Goal: Task Accomplishment & Management: Use online tool/utility

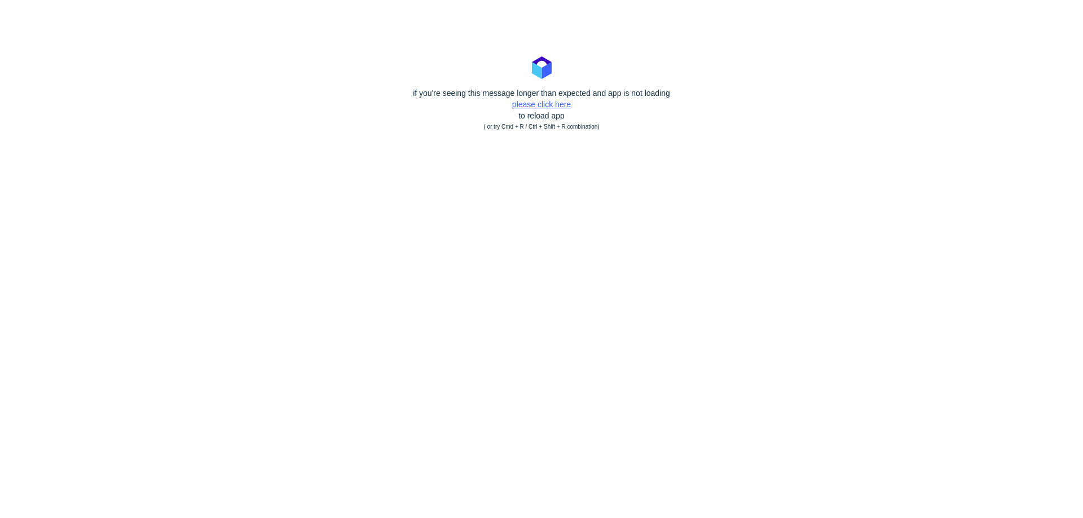
click at [538, 105] on link "please click here" at bounding box center [541, 104] width 59 height 9
click at [549, 105] on link "please click here" at bounding box center [541, 104] width 59 height 9
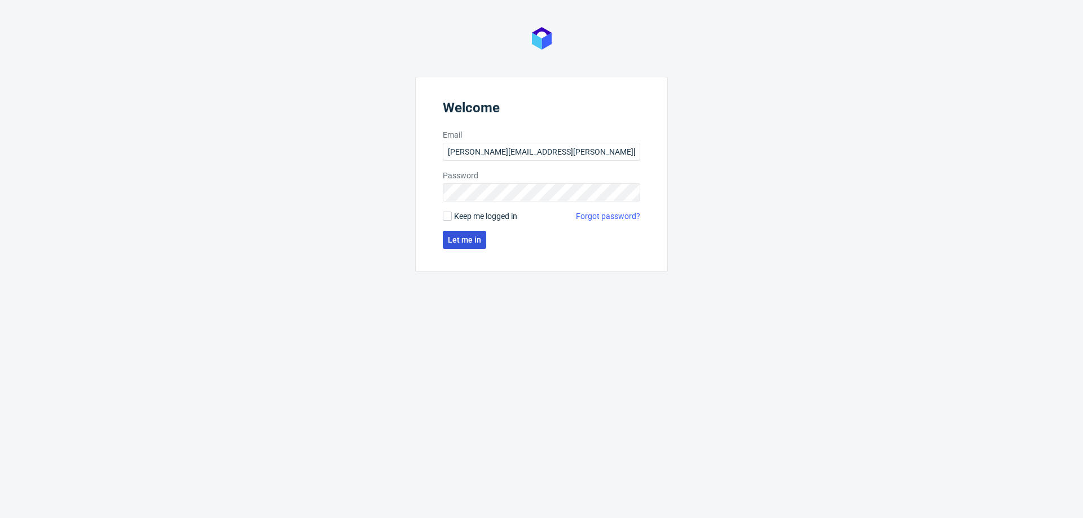
click at [460, 239] on span "Let me in" at bounding box center [464, 240] width 33 height 8
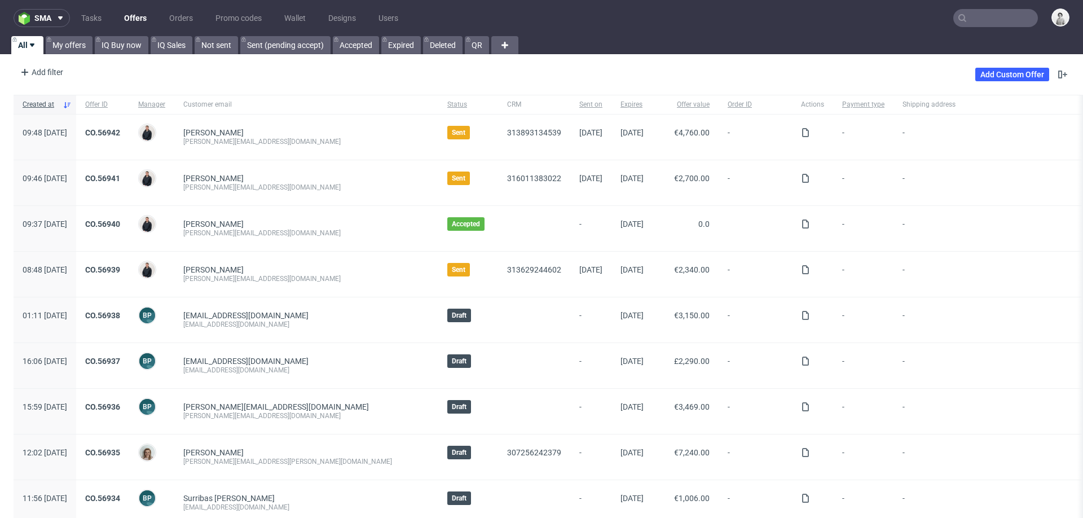
click at [986, 12] on input "text" at bounding box center [996, 18] width 85 height 18
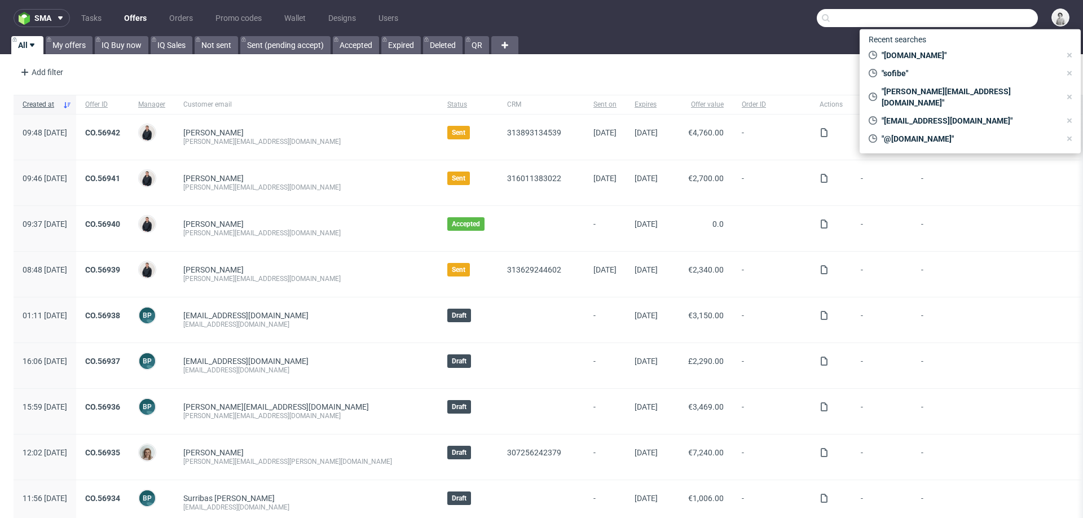
paste input "lukas.lehmann@dekoora.net"
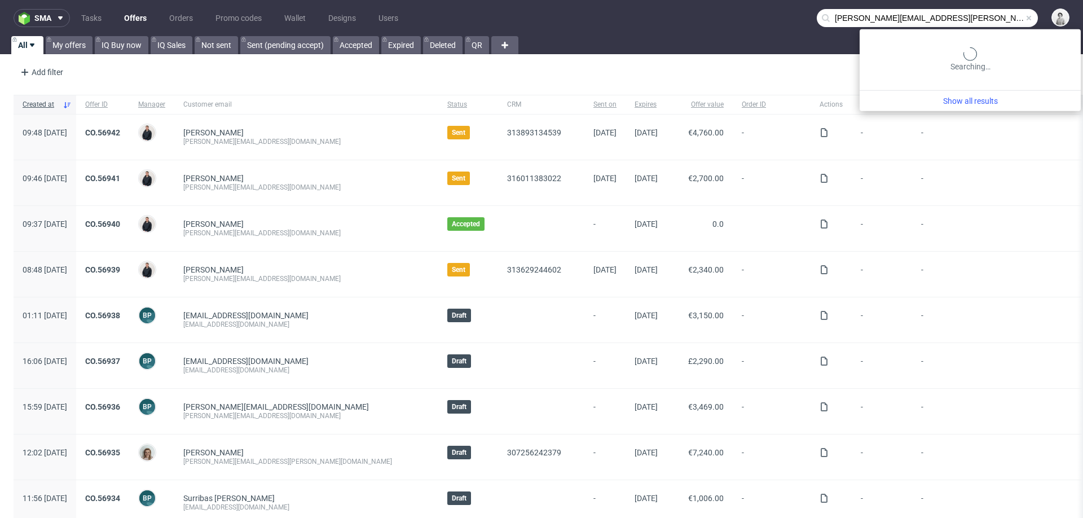
type input "lukas.lehmann@dekoora.net"
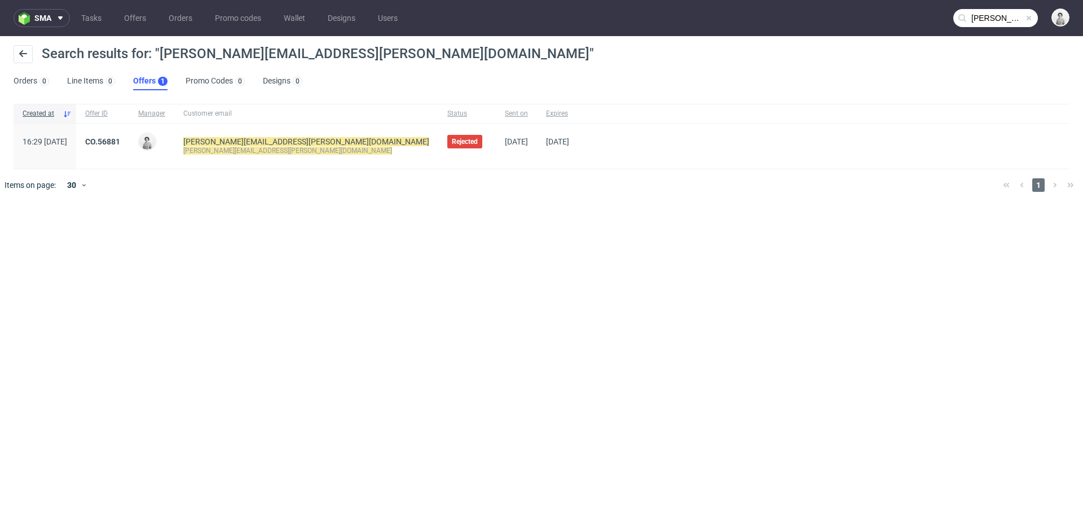
click at [129, 135] on div "CO.56881" at bounding box center [102, 146] width 53 height 45
click at [120, 142] on link "CO.56881" at bounding box center [102, 141] width 35 height 9
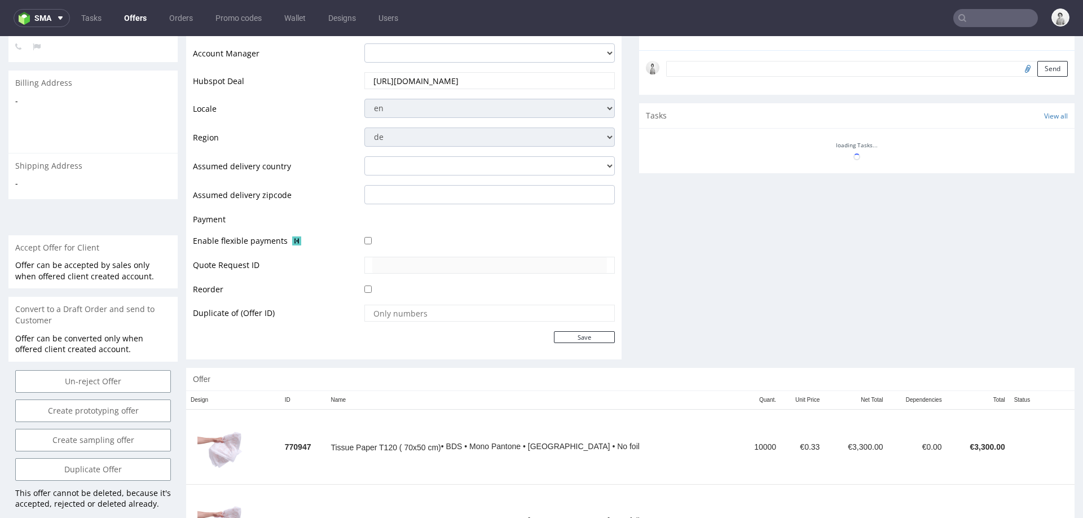
scroll to position [507, 0]
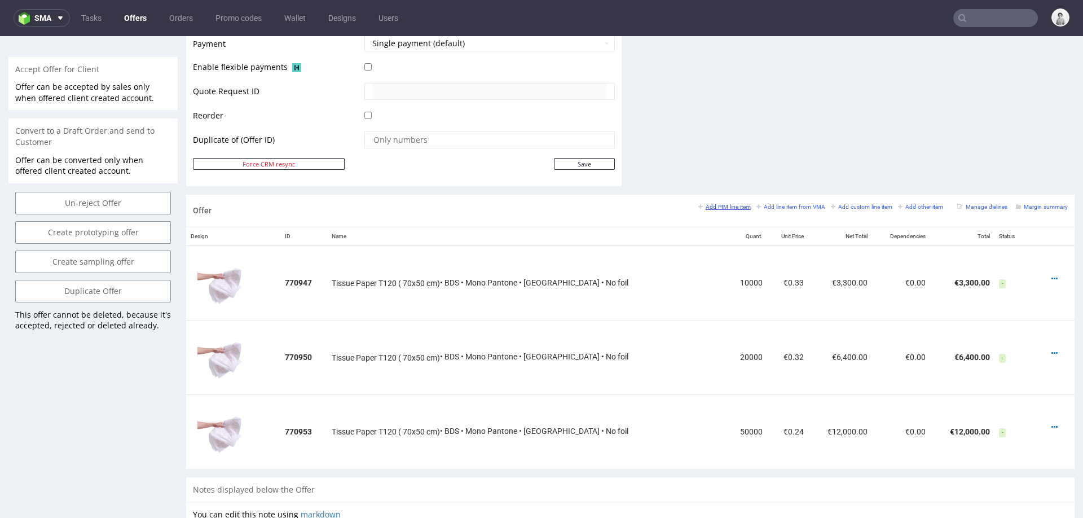
click at [712, 204] on small "Add PIM line item" at bounding box center [725, 207] width 52 height 6
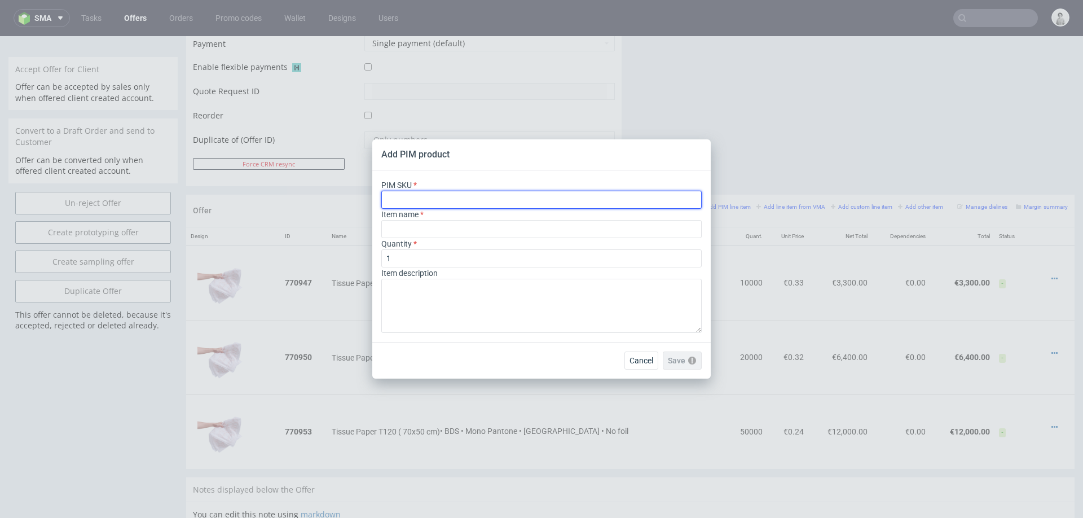
click at [434, 194] on input "text" at bounding box center [541, 200] width 321 height 18
paste input "ph-660-6823"
type input "ph-660-6823"
type input "Plain Tissue Paper"
type input "ph-660-6823"
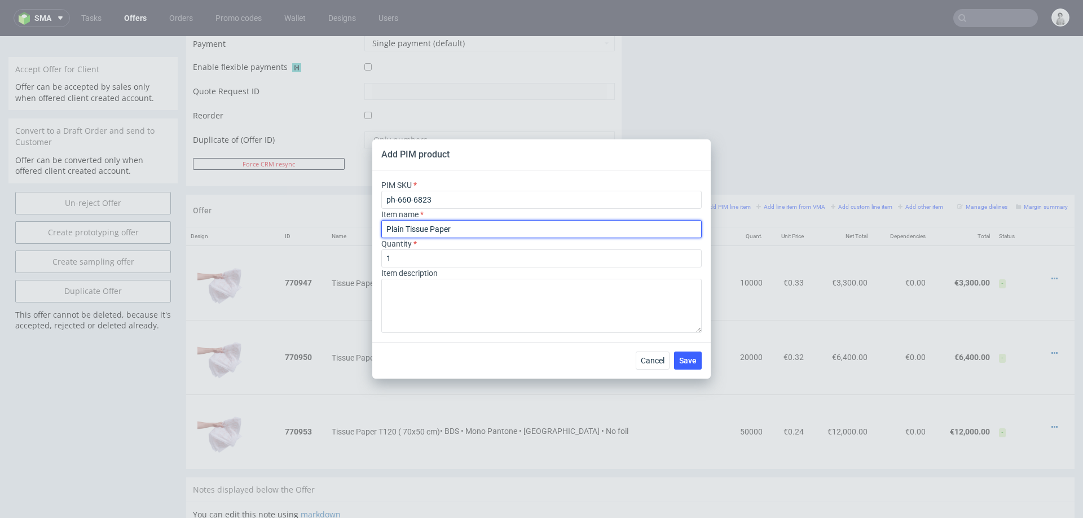
click at [463, 229] on input "Plain Tissue Paper" at bounding box center [541, 229] width 321 height 18
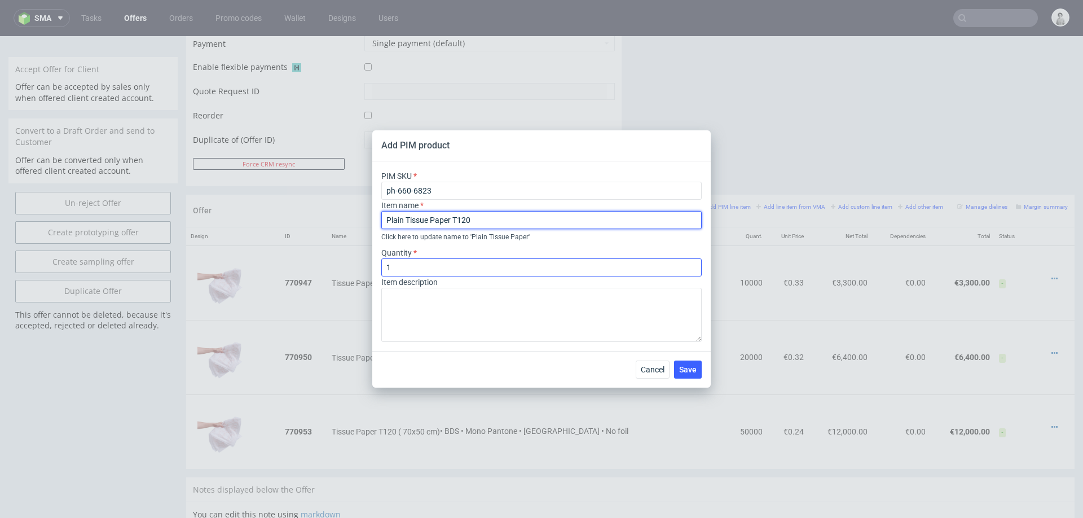
type input "Plain Tissue Paper T120"
click at [432, 273] on input "1" at bounding box center [541, 267] width 321 height 18
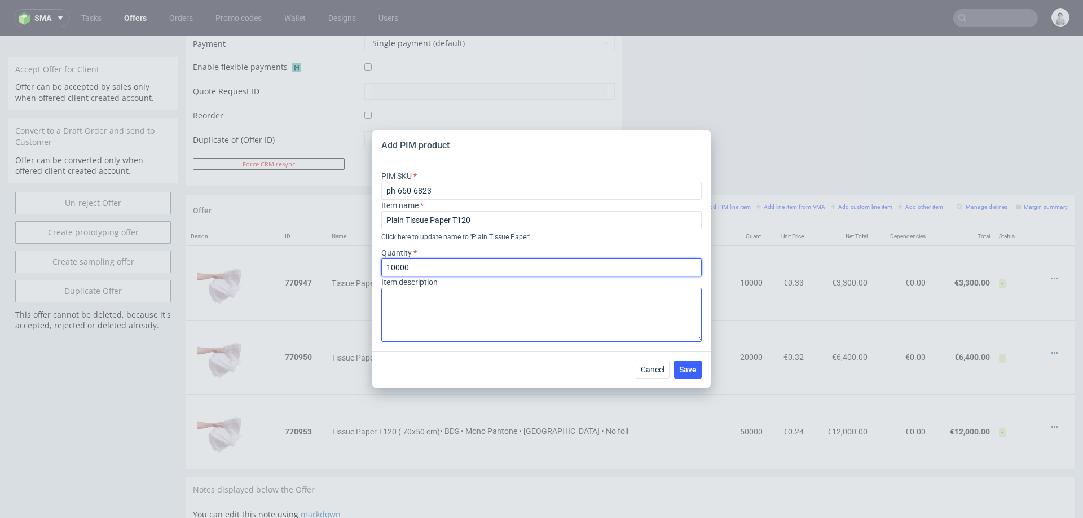
type input "10000"
click at [438, 305] on textarea at bounding box center [541, 315] width 321 height 54
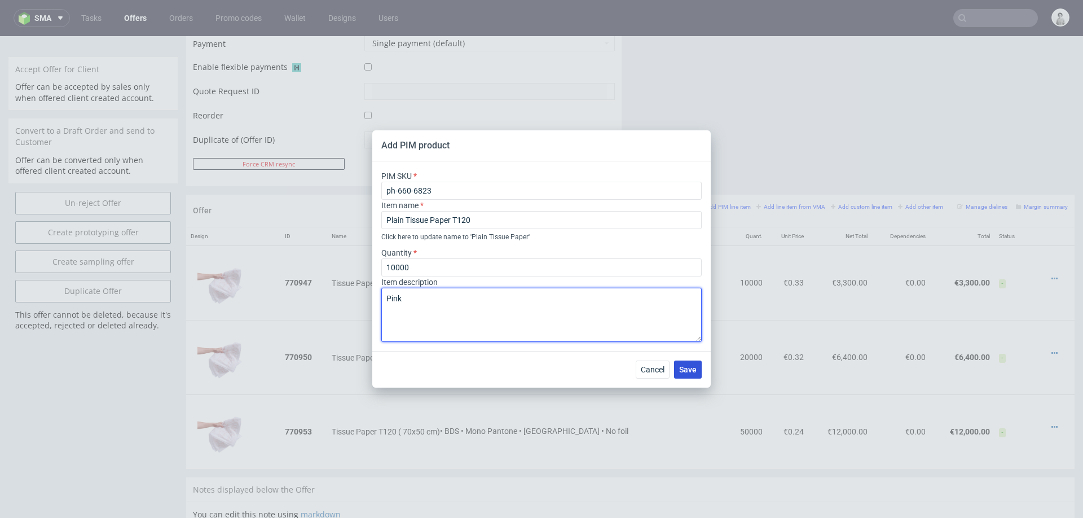
type textarea "Pink"
click at [683, 375] on button "Save" at bounding box center [688, 370] width 28 height 18
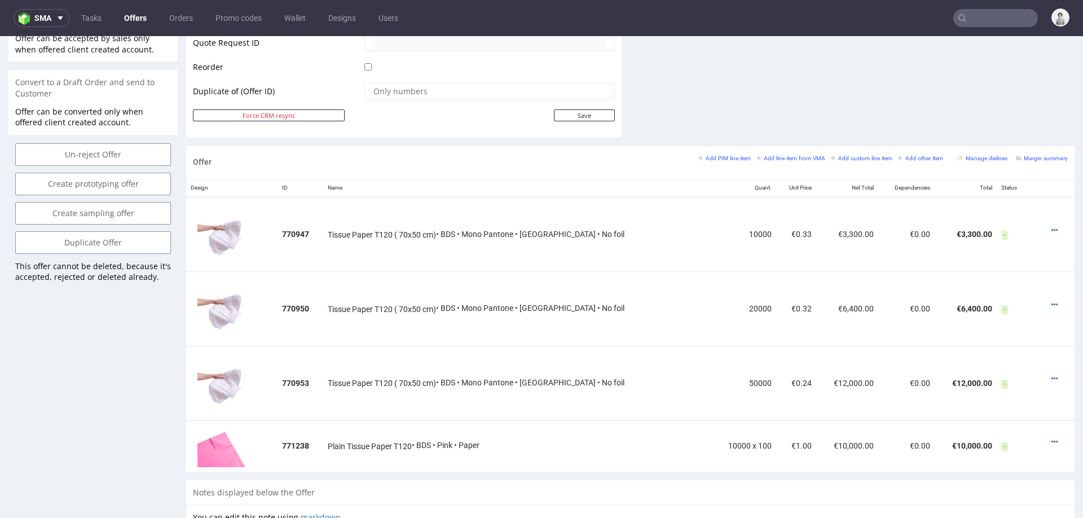
scroll to position [565, 0]
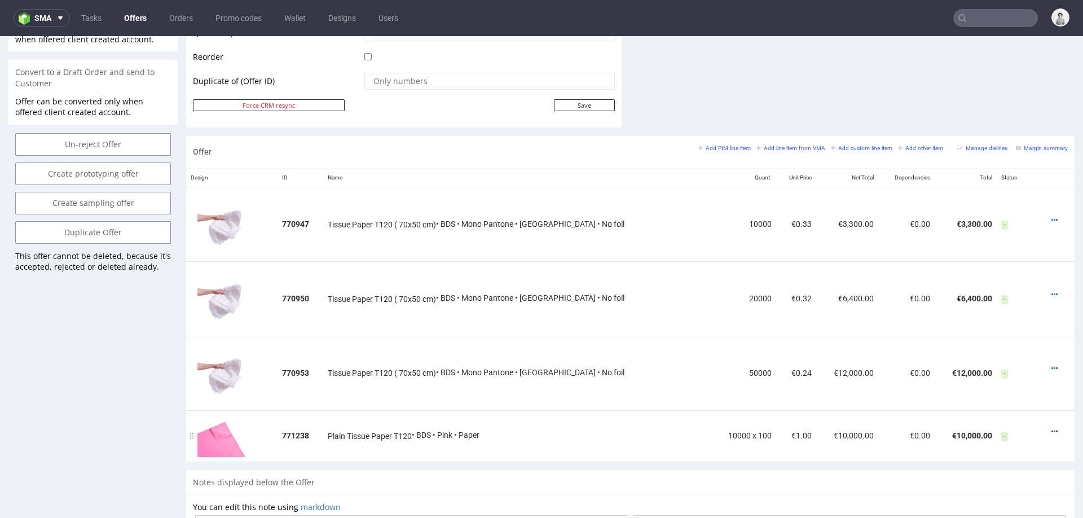
click at [1052, 428] on icon at bounding box center [1055, 432] width 6 height 8
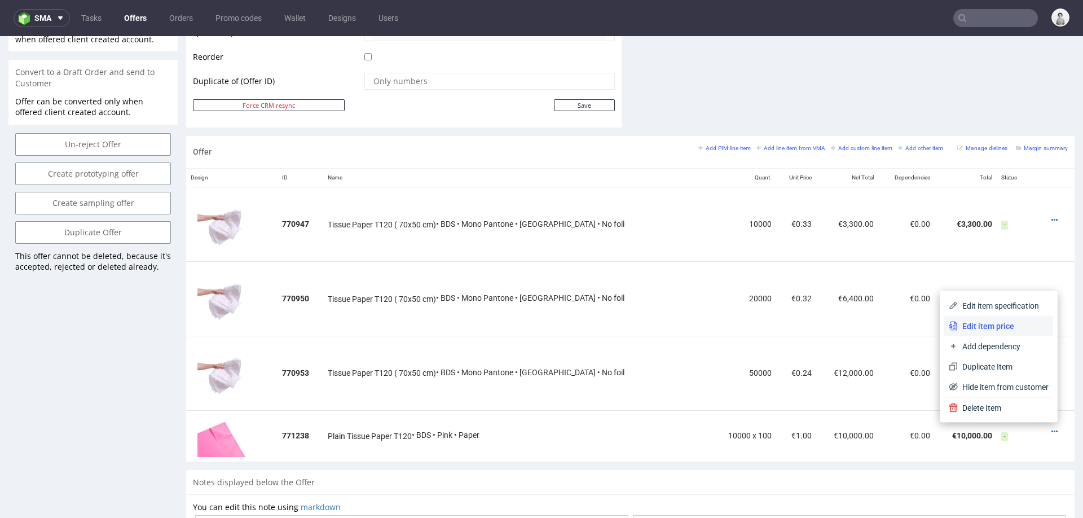
click at [1010, 332] on li "Edit item price" at bounding box center [999, 326] width 109 height 20
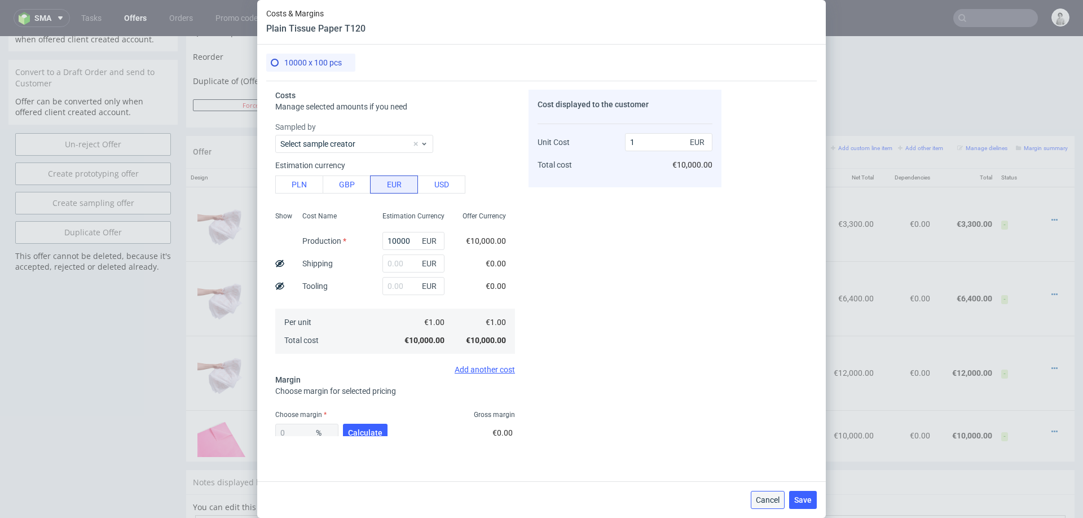
click at [769, 489] on button "Cancel" at bounding box center [768, 500] width 34 height 18
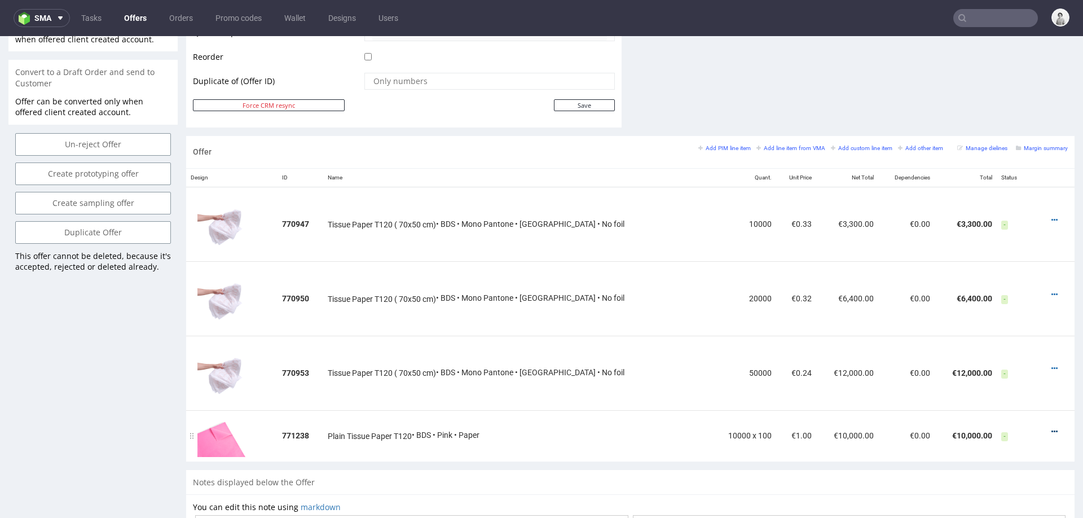
click at [1052, 428] on icon at bounding box center [1055, 432] width 6 height 8
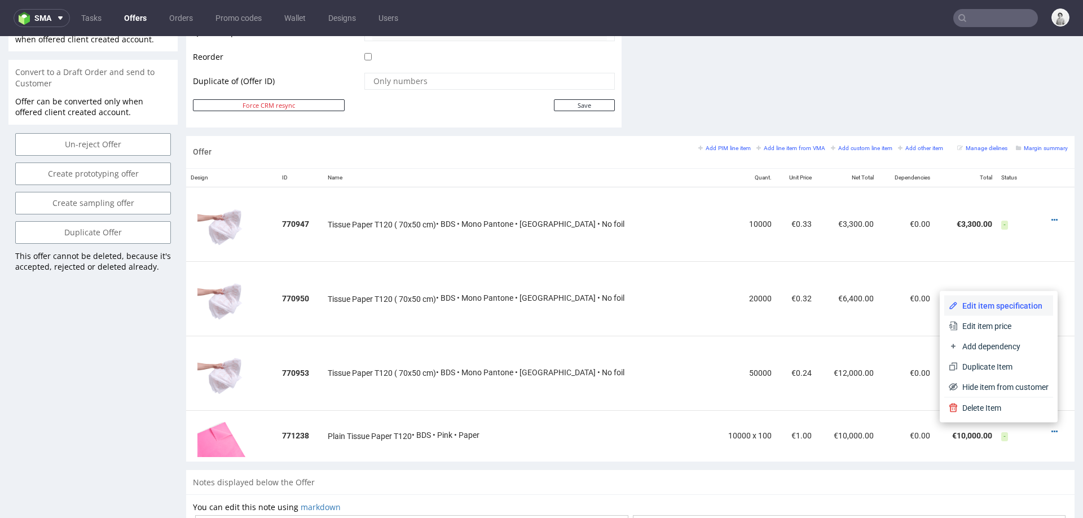
click at [1001, 297] on li "Edit item specification" at bounding box center [999, 306] width 109 height 20
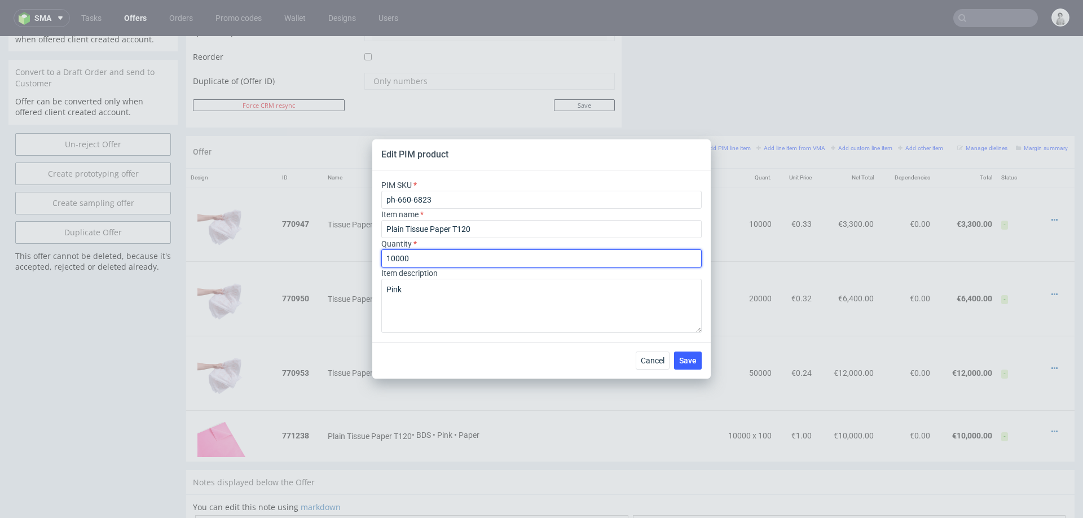
click at [424, 254] on input "10000" at bounding box center [541, 258] width 321 height 18
type input "10"
click at [551, 359] on div "Cancel Save" at bounding box center [541, 360] width 339 height 37
click at [686, 357] on span "Save" at bounding box center [687, 361] width 17 height 8
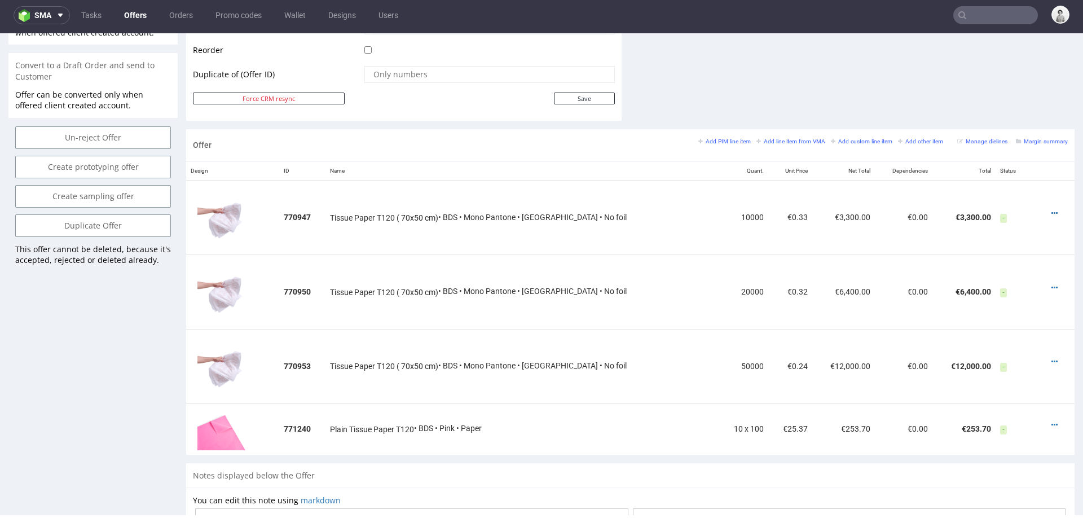
scroll to position [571, 0]
click at [1052, 419] on icon at bounding box center [1055, 423] width 6 height 8
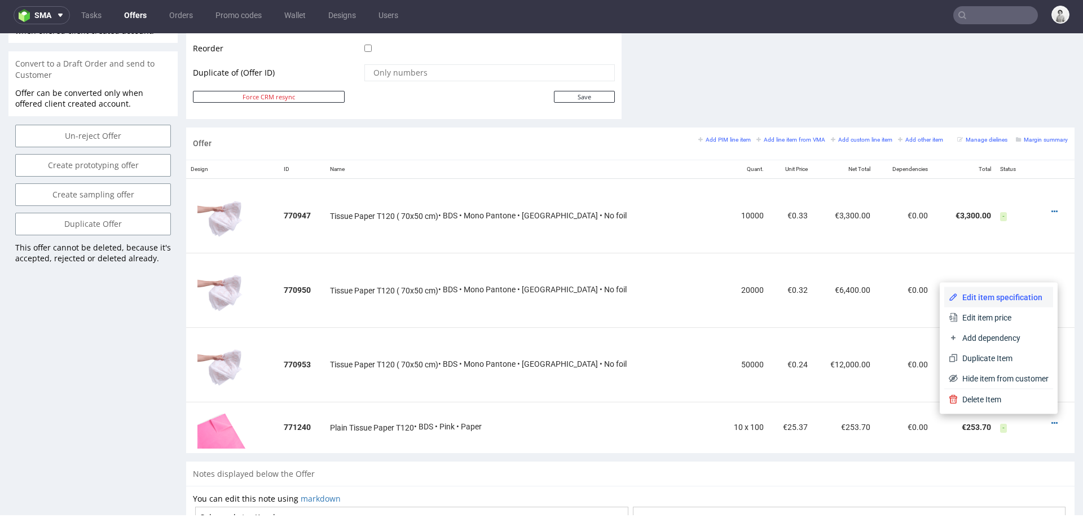
click at [998, 295] on span "Edit item specification" at bounding box center [1003, 297] width 91 height 11
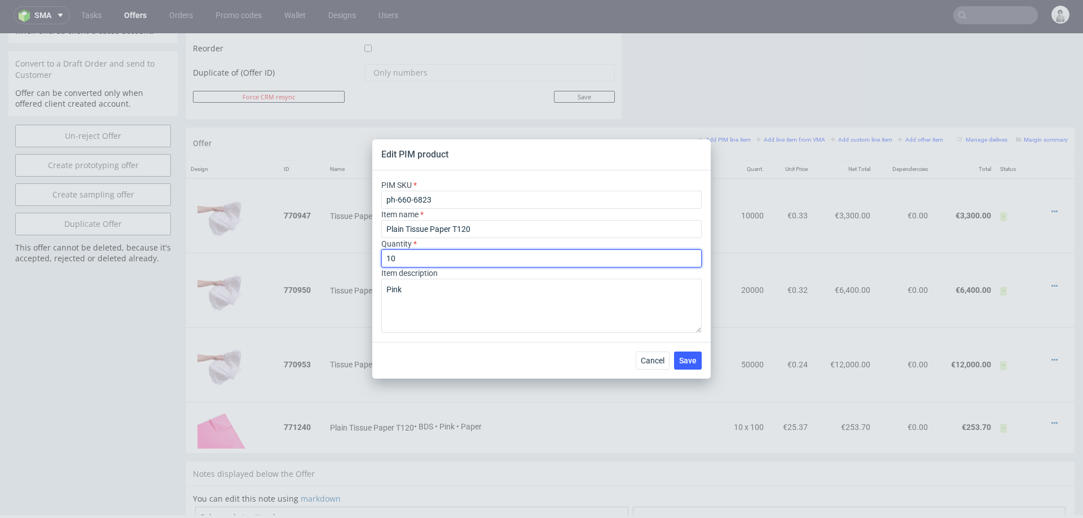
click at [437, 256] on input "10" at bounding box center [541, 258] width 321 height 18
type input "100"
click at [681, 359] on span "Save" at bounding box center [687, 361] width 17 height 8
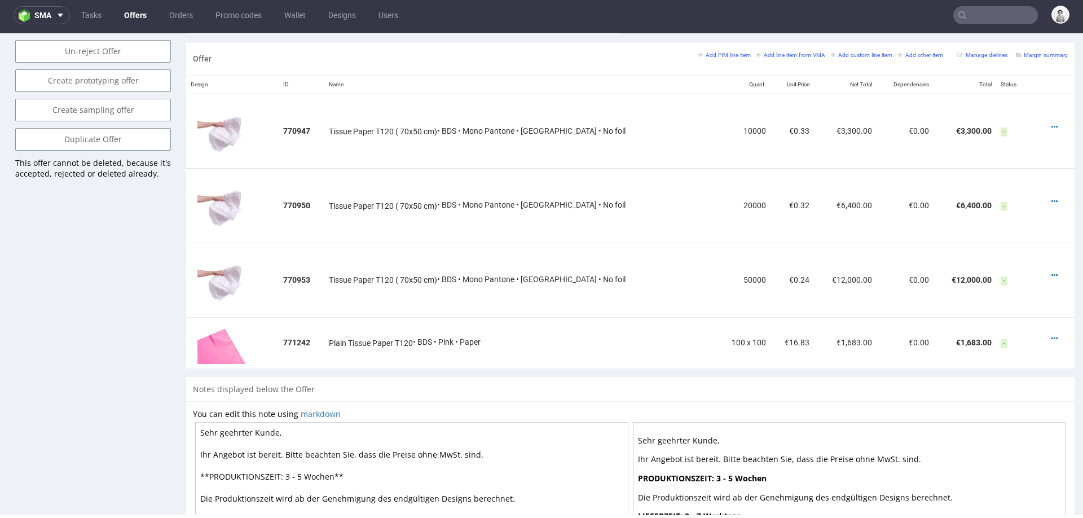
scroll to position [659, 0]
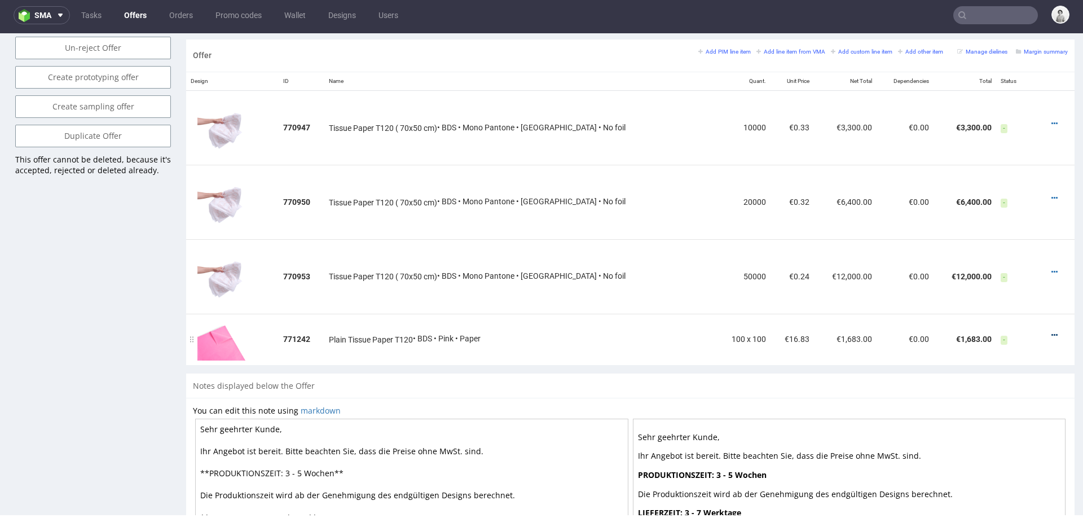
click at [1052, 331] on icon at bounding box center [1055, 335] width 6 height 8
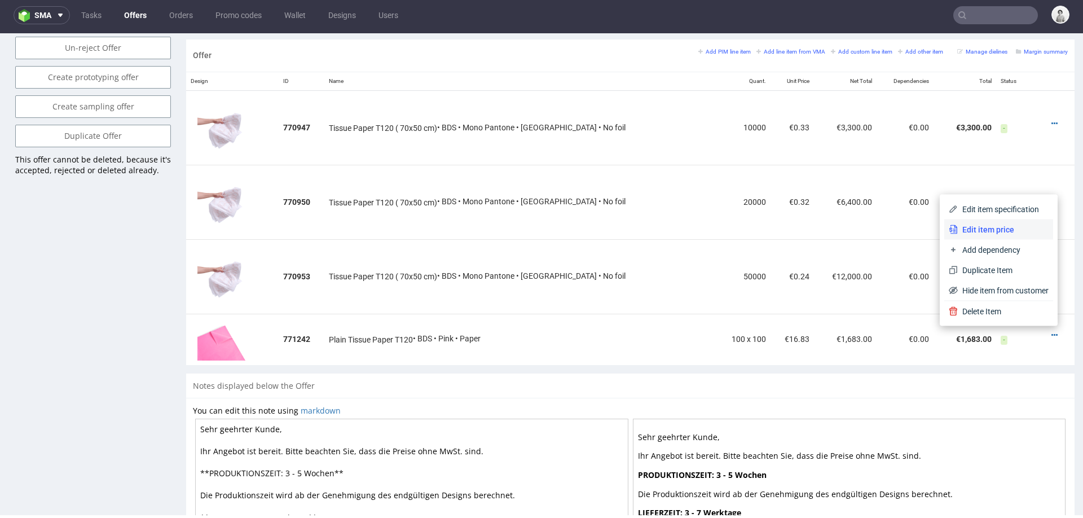
click at [1016, 230] on span "Edit item price" at bounding box center [1003, 229] width 91 height 11
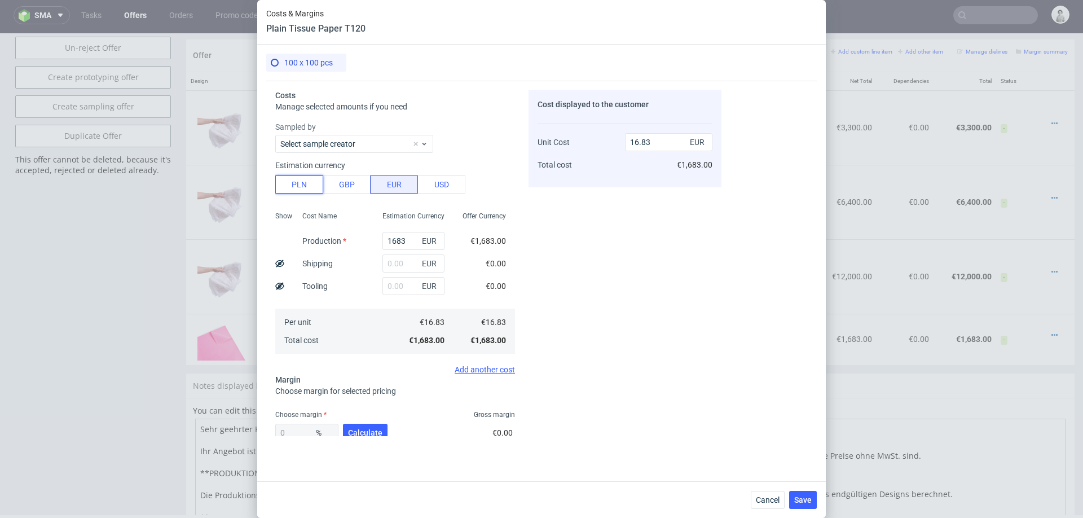
click at [295, 188] on button "PLN" at bounding box center [299, 185] width 48 height 18
type input "3.94"
click at [398, 244] on input "1683" at bounding box center [414, 241] width 62 height 18
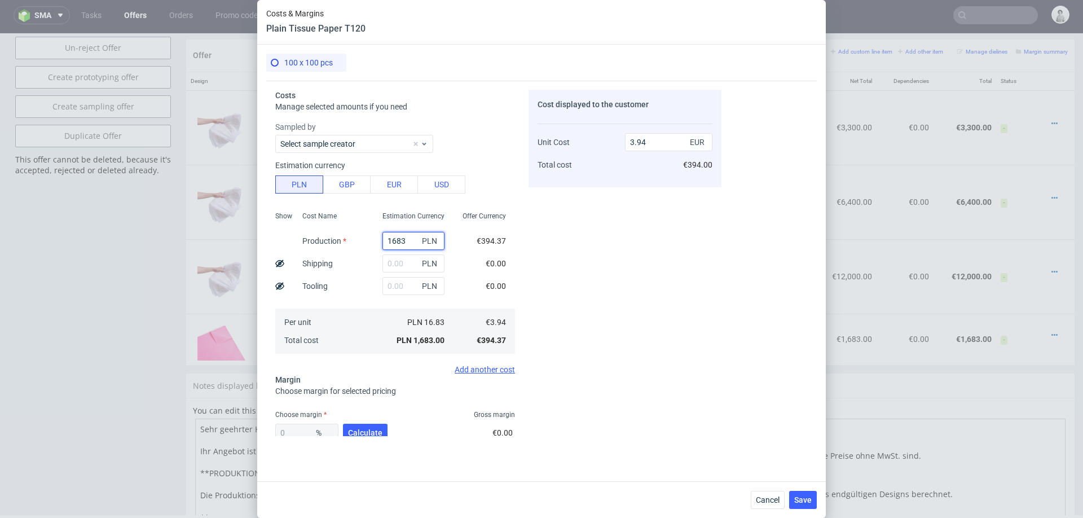
type input "3"
type input "0.01"
type input "3600"
type input "8.44"
type input "3600"
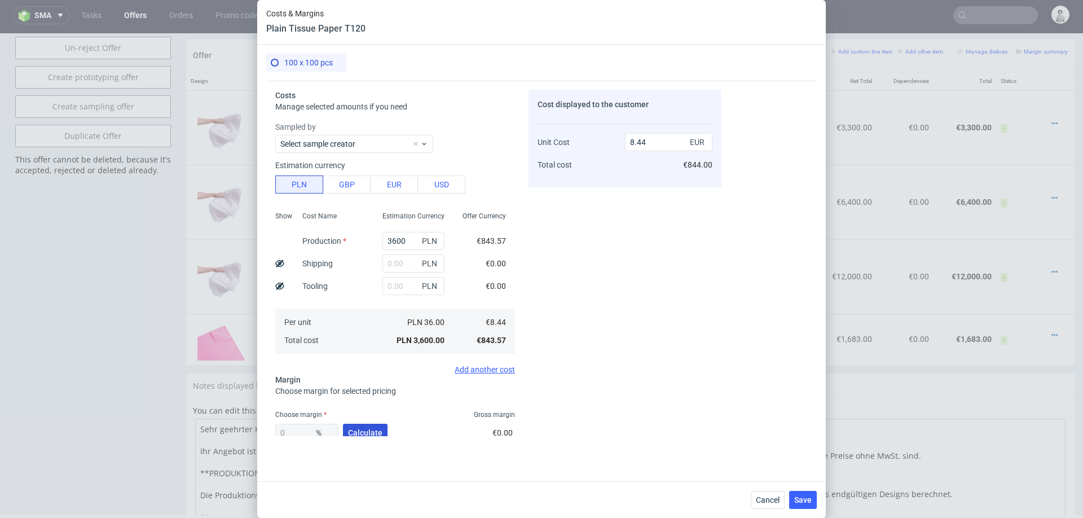
click at [360, 429] on span "Calculate" at bounding box center [365, 433] width 34 height 8
type input "40.48"
type input "14.17"
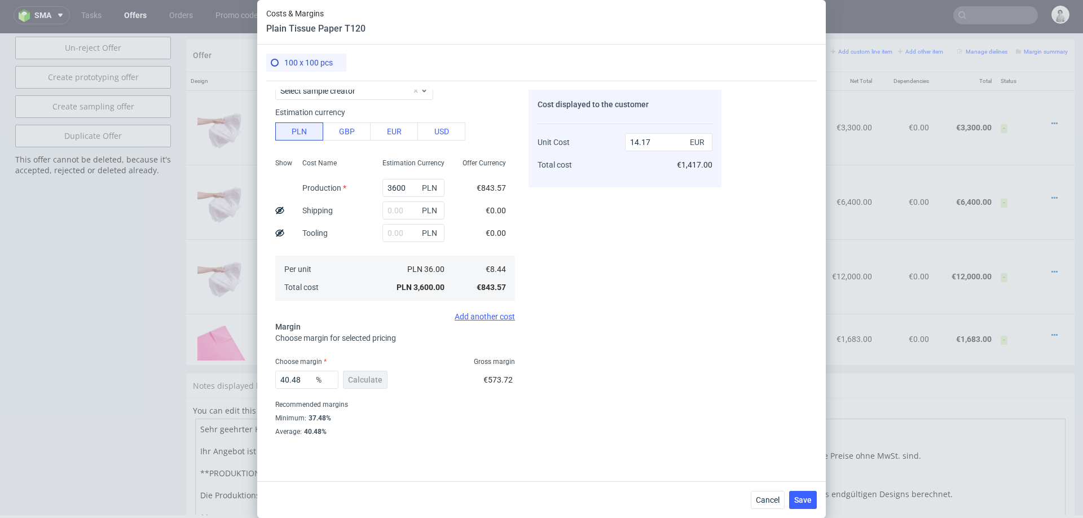
scroll to position [60, 0]
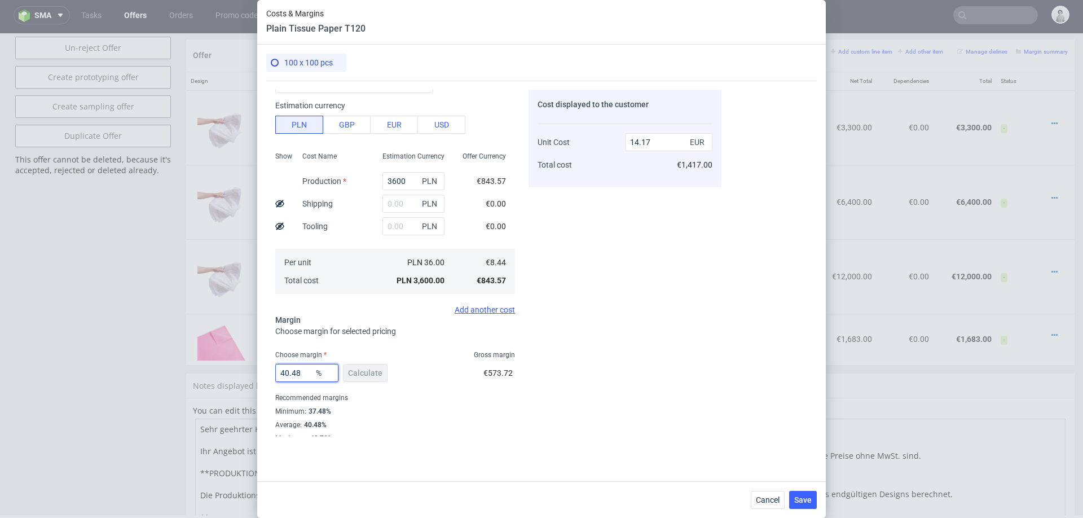
click at [291, 372] on input "40.48" at bounding box center [306, 373] width 63 height 18
type input "38"
type input "13.61"
type input "38"
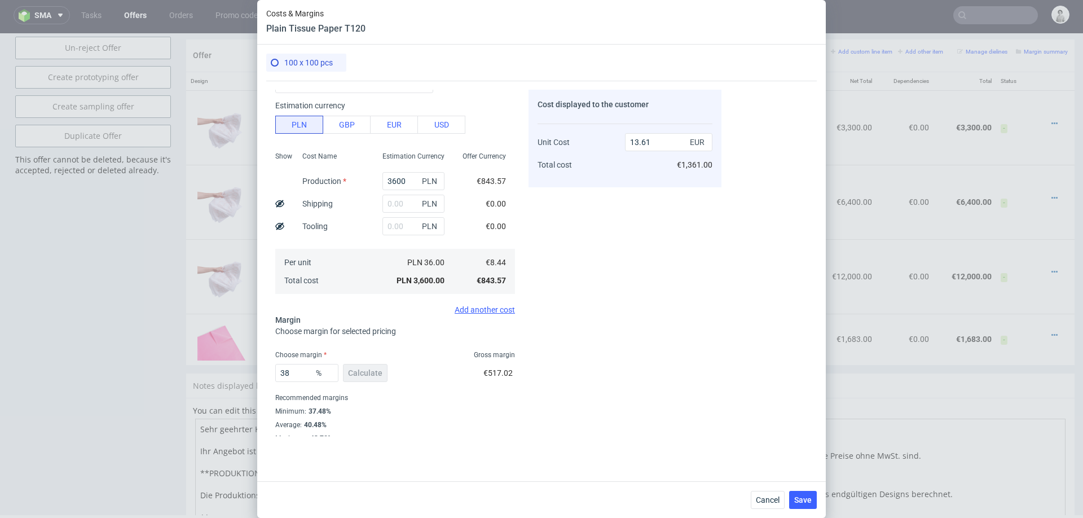
click at [631, 411] on div "Cost displayed to the customer Unit Cost Total cost 13.61 EUR €1,361.00" at bounding box center [625, 263] width 193 height 346
click at [805, 489] on span "Save" at bounding box center [803, 500] width 17 height 8
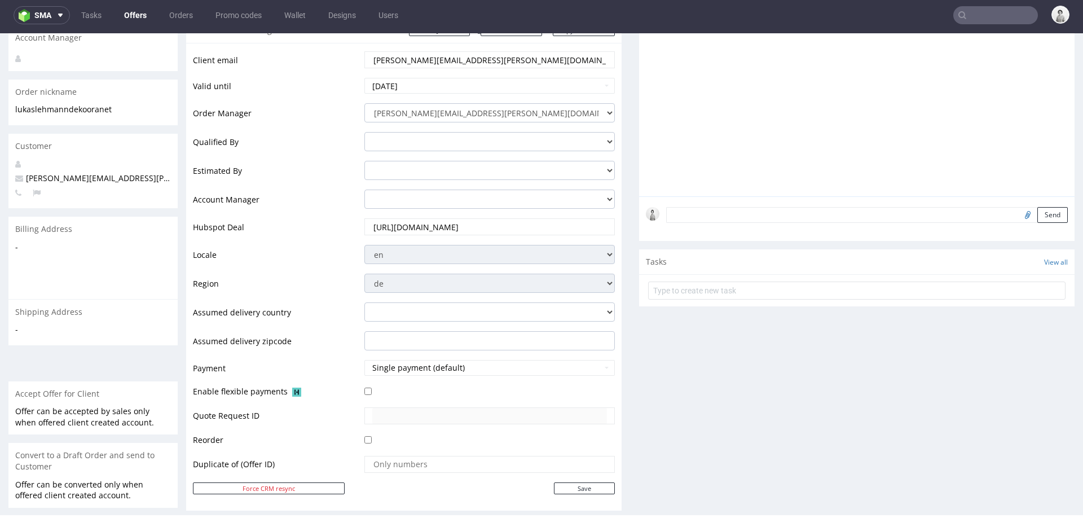
scroll to position [0, 0]
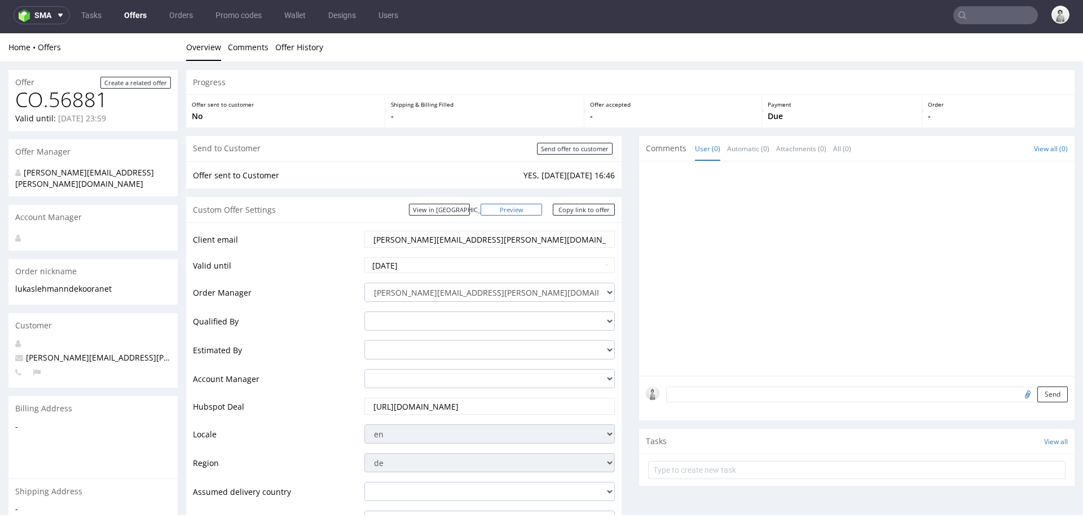
click at [515, 212] on link "Preview" at bounding box center [512, 210] width 62 height 12
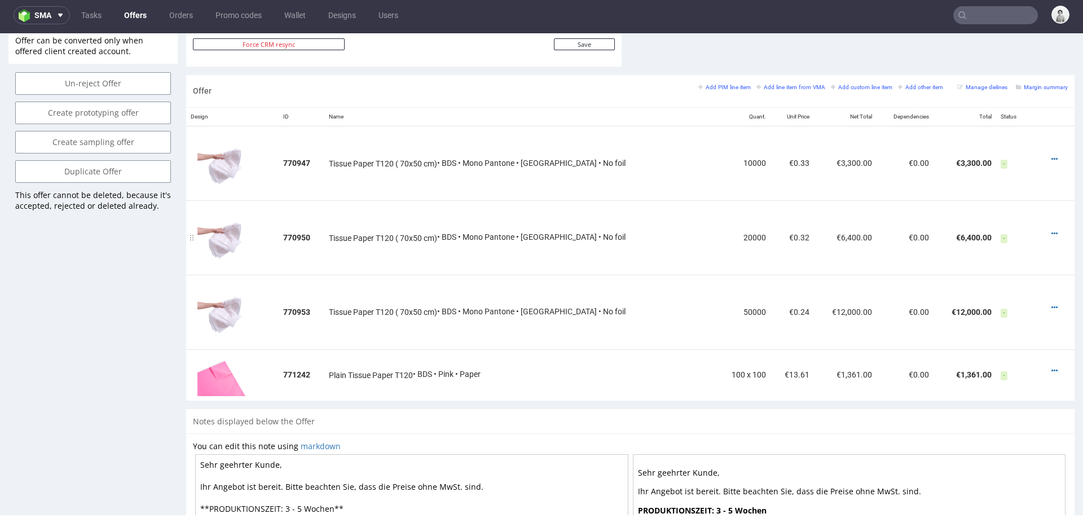
scroll to position [625, 0]
click at [1052, 365] on icon at bounding box center [1055, 369] width 6 height 8
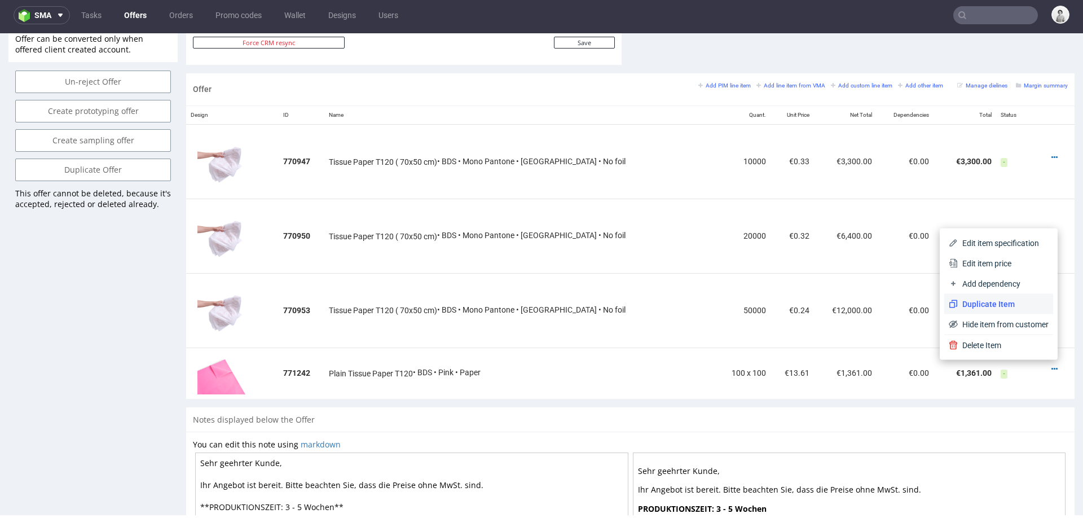
click at [979, 305] on span "Duplicate Item" at bounding box center [1003, 304] width 91 height 11
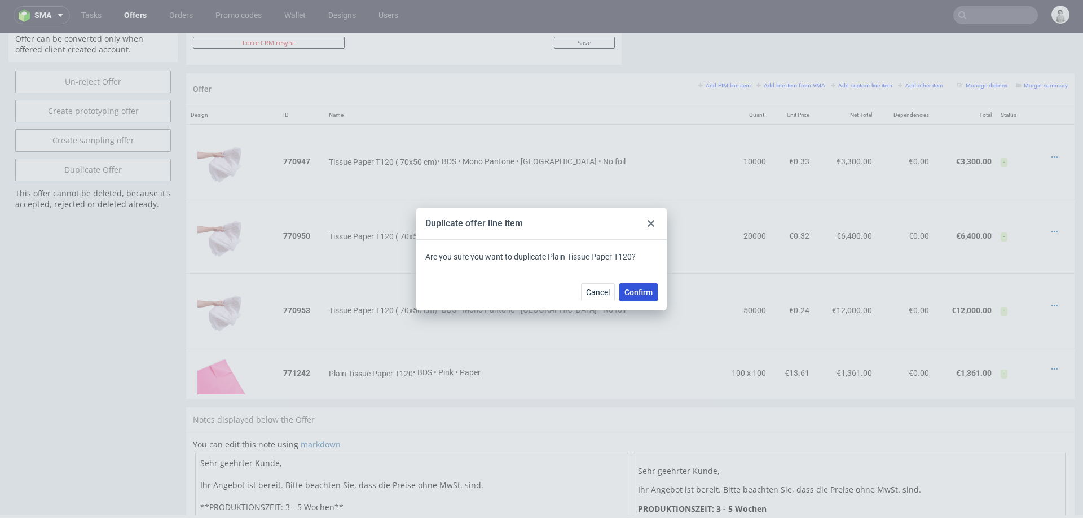
click at [644, 288] on span "Confirm" at bounding box center [639, 292] width 28 height 8
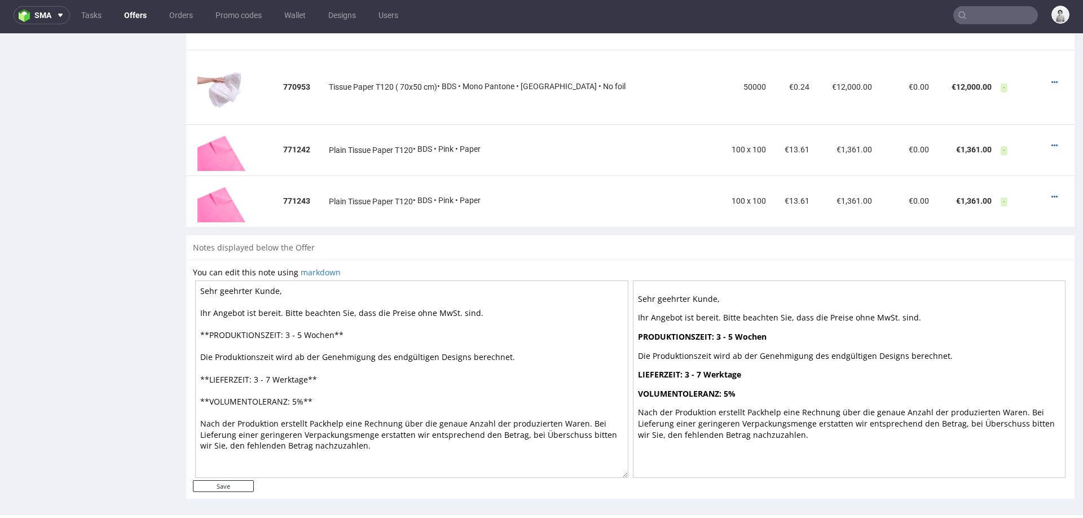
scroll to position [853, 0]
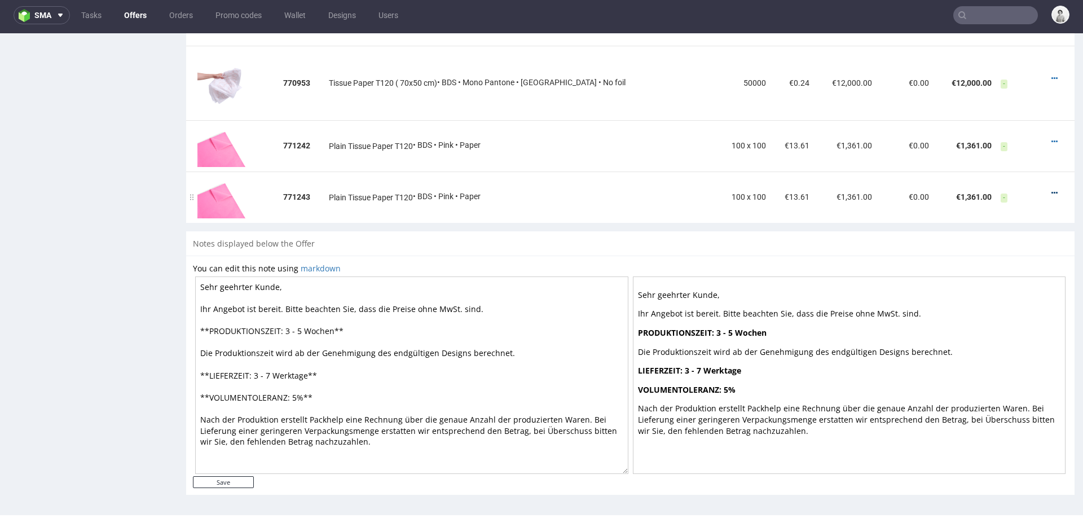
click at [1052, 189] on icon at bounding box center [1055, 193] width 6 height 8
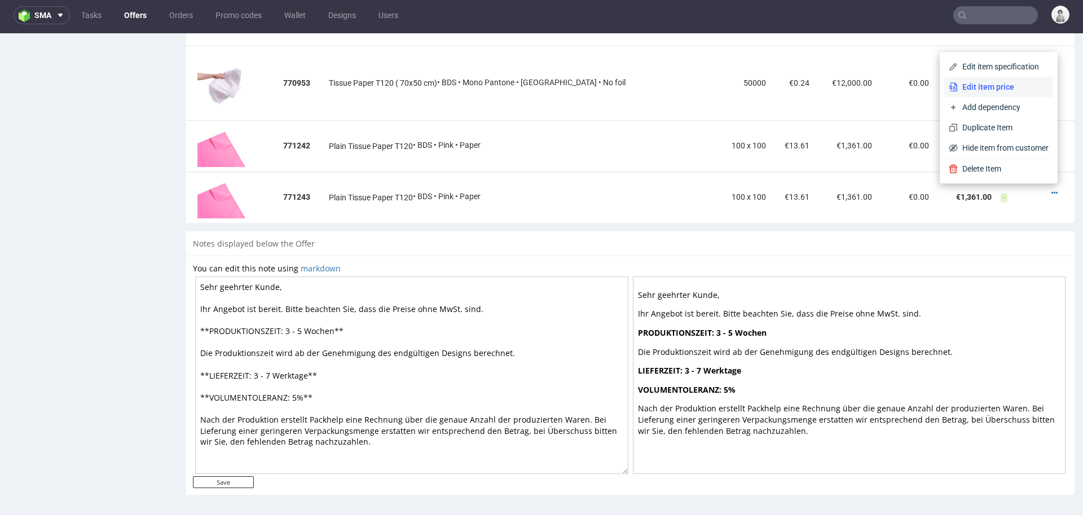
click at [995, 93] on li "Edit item price" at bounding box center [999, 87] width 109 height 20
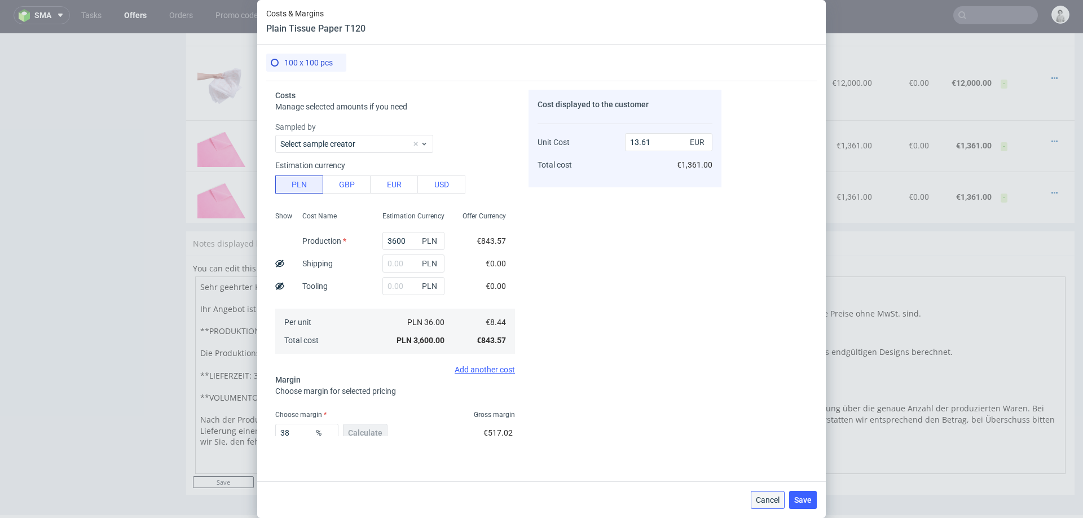
click at [761, 489] on button "Cancel" at bounding box center [768, 500] width 34 height 18
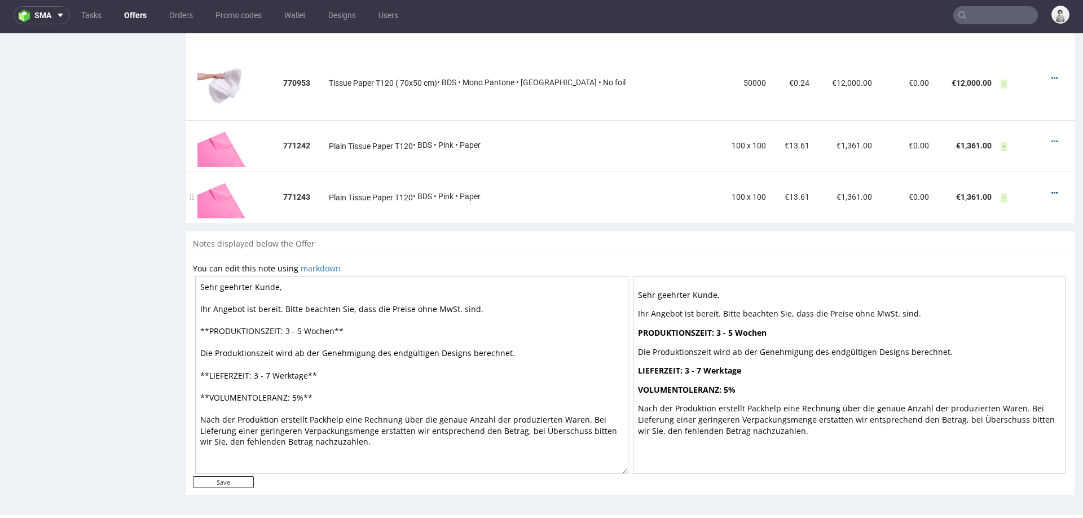
click at [1052, 190] on icon at bounding box center [1055, 193] width 6 height 8
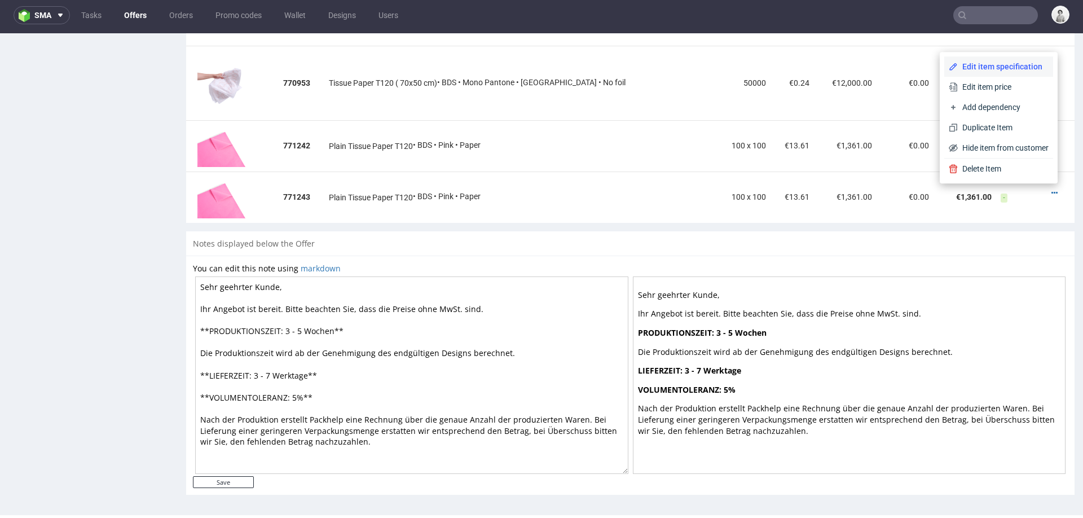
click at [958, 64] on span "Edit item specification" at bounding box center [1003, 66] width 91 height 11
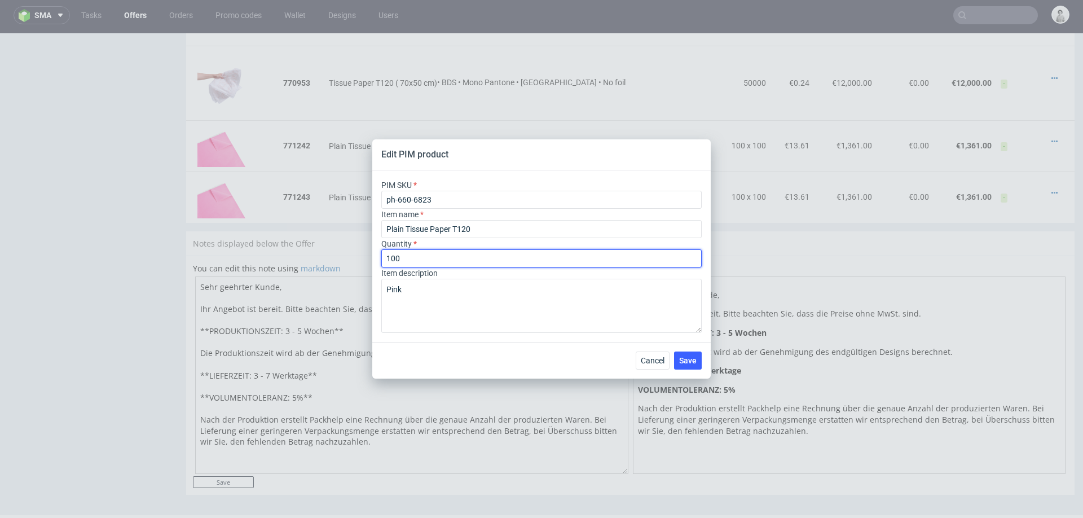
drag, startPoint x: 391, startPoint y: 255, endPoint x: 378, endPoint y: 255, distance: 12.4
click at [378, 255] on div "PIM SKU ph-660-6823 Item name Plain Tissue Paper T120 Quantity 100 Item descrip…" at bounding box center [541, 256] width 339 height 172
type input "200"
click at [494, 366] on div "Cancel Save" at bounding box center [541, 360] width 339 height 37
click at [692, 365] on span "Save" at bounding box center [687, 361] width 17 height 8
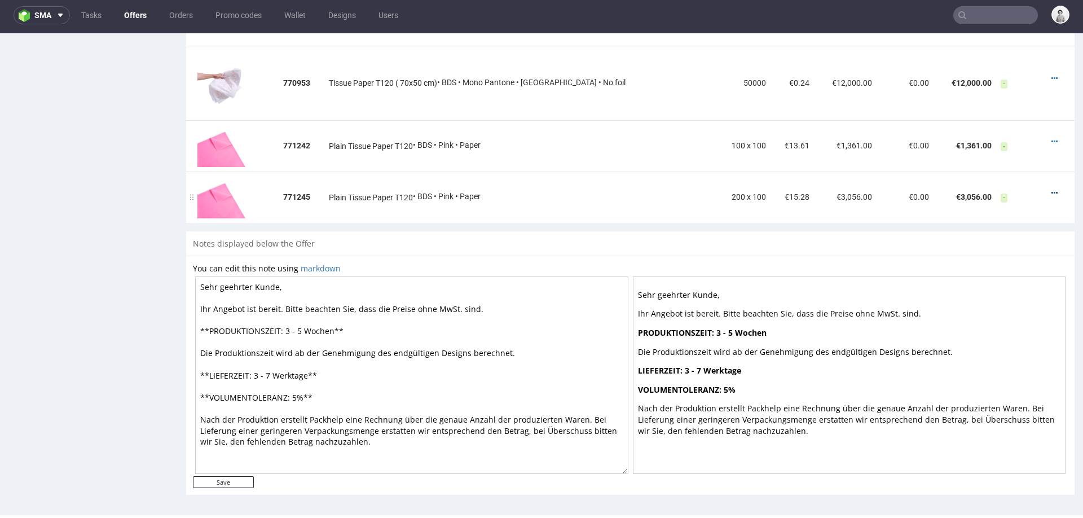
click at [1052, 190] on icon at bounding box center [1055, 193] width 6 height 8
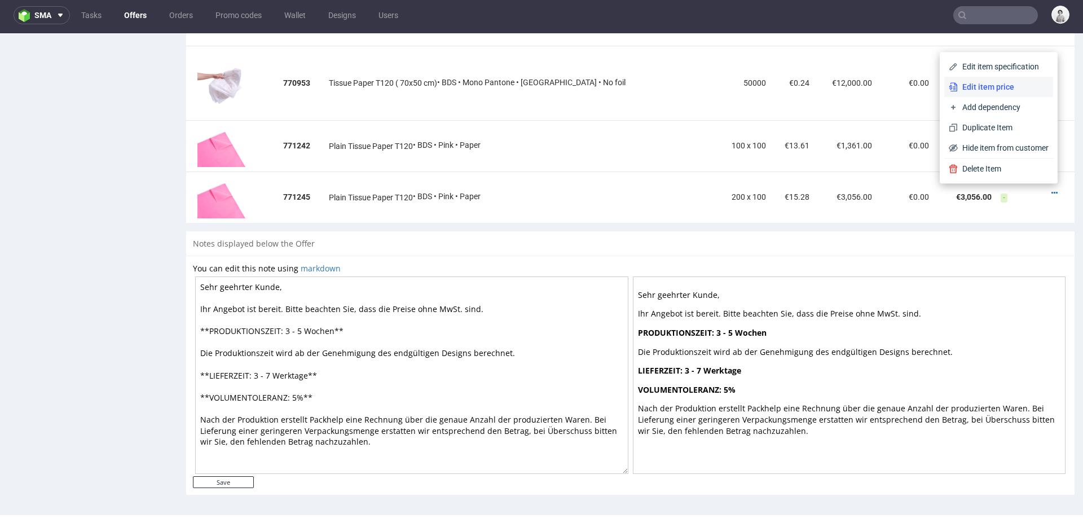
click at [988, 95] on li "Edit item price" at bounding box center [999, 87] width 109 height 20
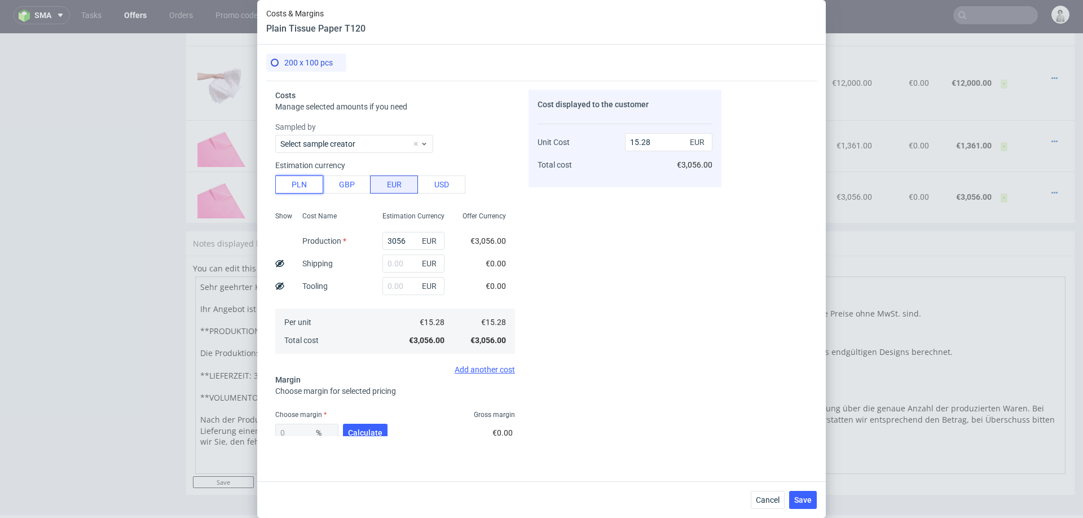
click at [289, 187] on button "PLN" at bounding box center [299, 185] width 48 height 18
type input "3.58"
click at [395, 242] on input "3056" at bounding box center [414, 241] width 62 height 18
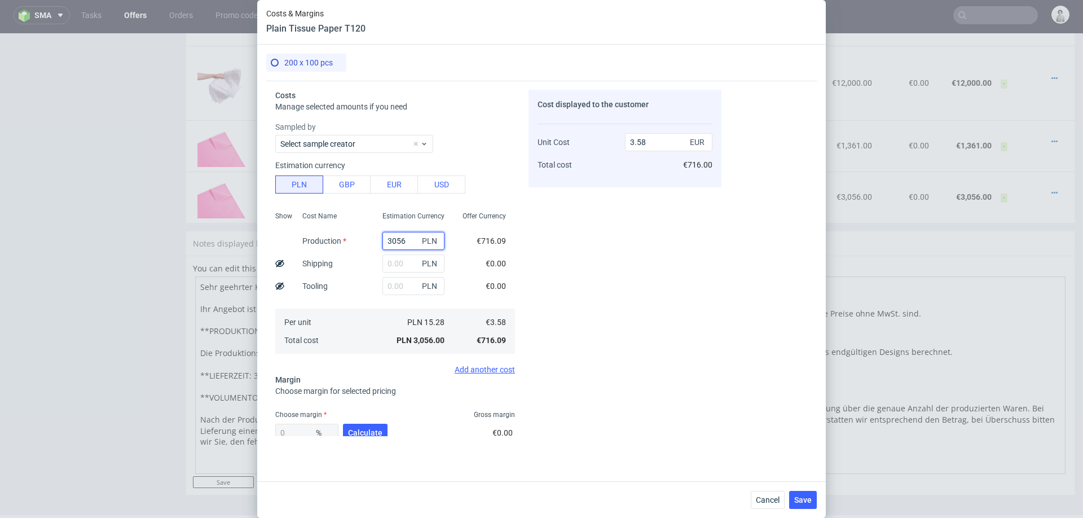
click at [395, 242] on input "3056" at bounding box center [414, 241] width 62 height 18
type input "7"
type input "0.01"
type input "7200"
type input "8.44"
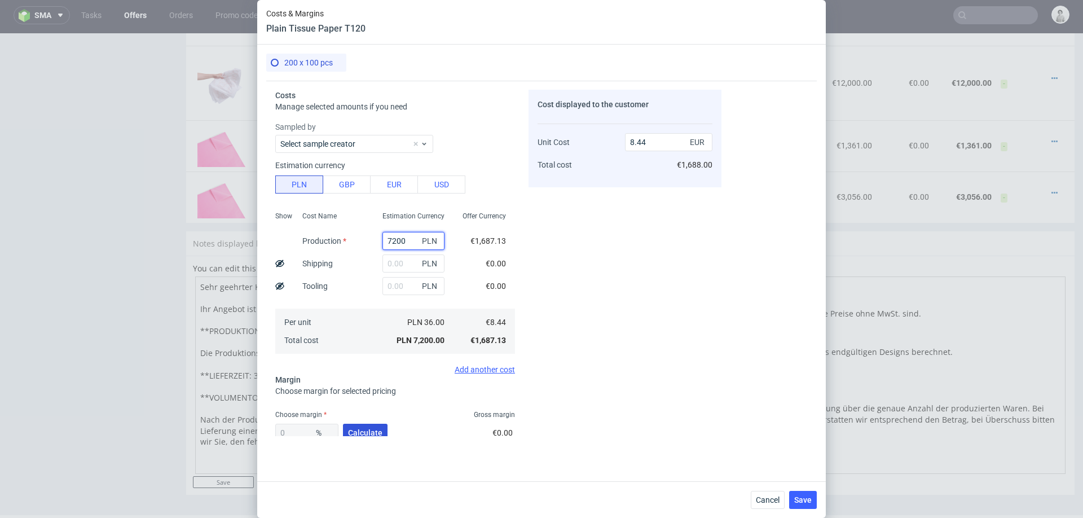
type input "7200"
click at [367, 431] on span "Calculate" at bounding box center [365, 433] width 34 height 8
type input "35.86"
type input "13.15"
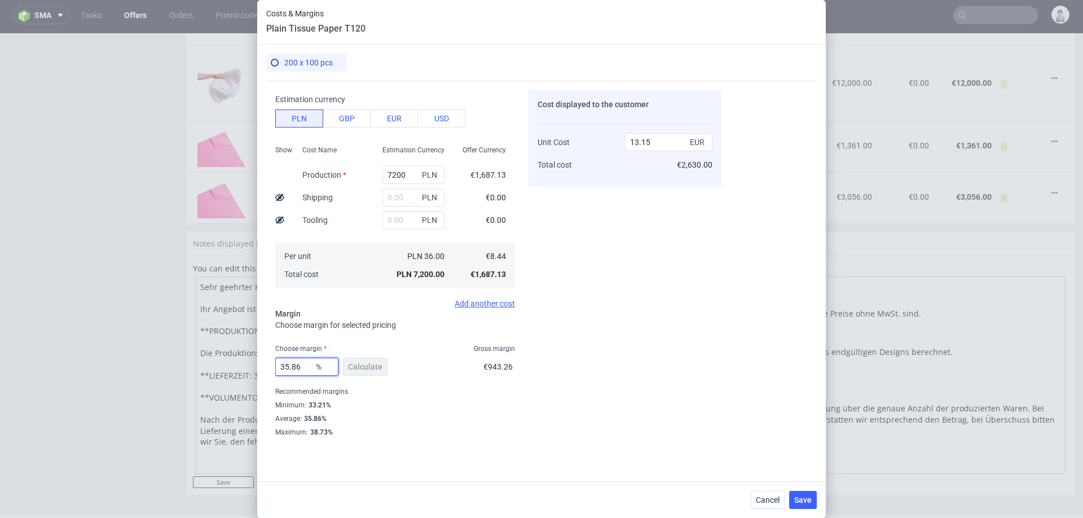
click at [288, 361] on input "35.86" at bounding box center [306, 367] width 63 height 18
type input "34"
type input "12.78"
type input "34"
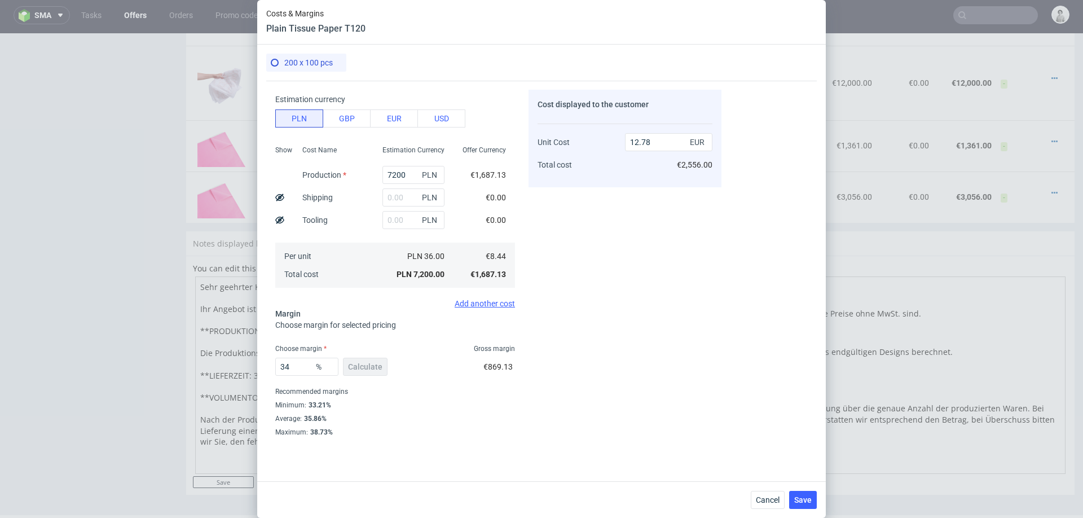
click at [568, 402] on div "Cost displayed to the customer Unit Cost Total cost 12.78 EUR €2,556.00" at bounding box center [625, 263] width 193 height 346
click at [799, 489] on span "Save" at bounding box center [803, 500] width 17 height 8
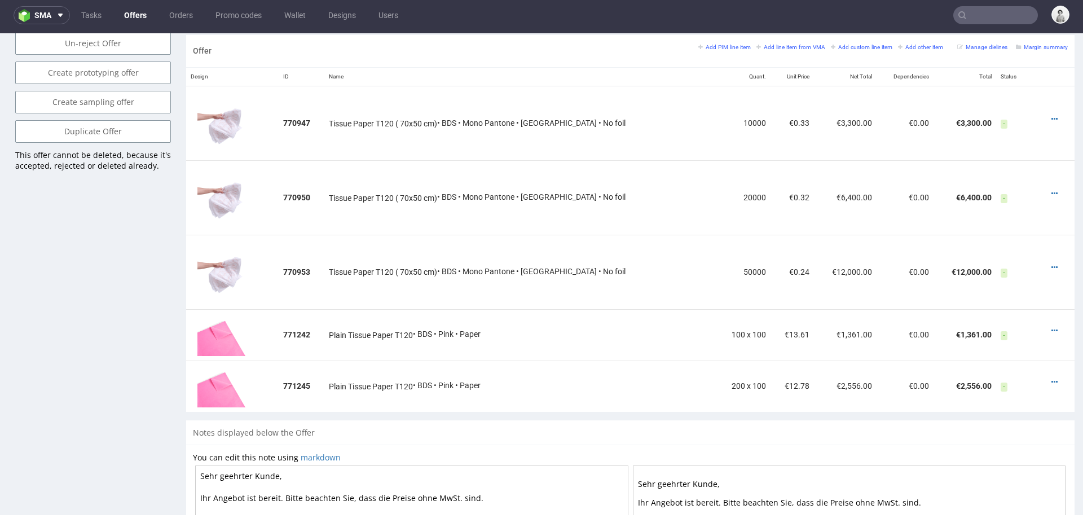
scroll to position [679, 0]
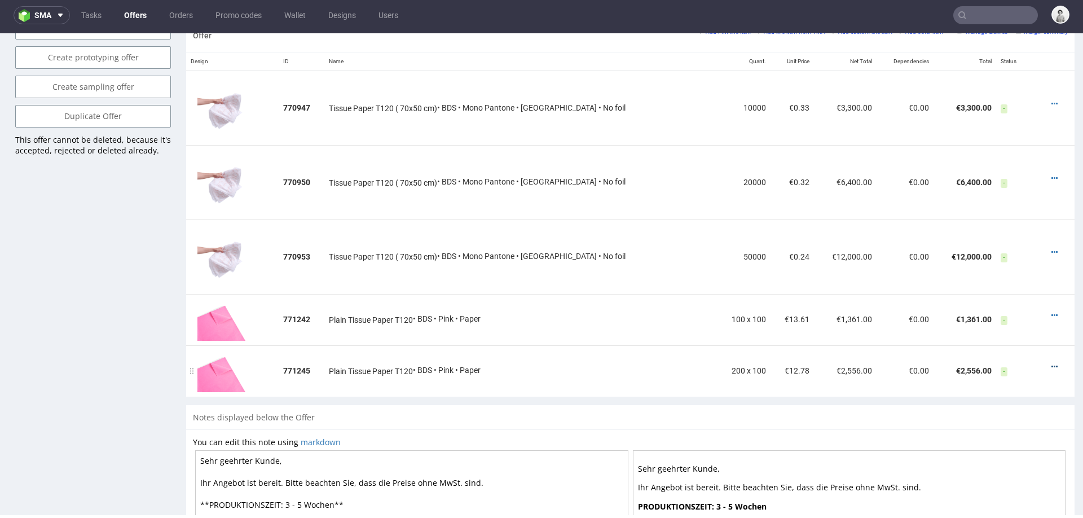
click at [1052, 365] on icon at bounding box center [1055, 367] width 6 height 8
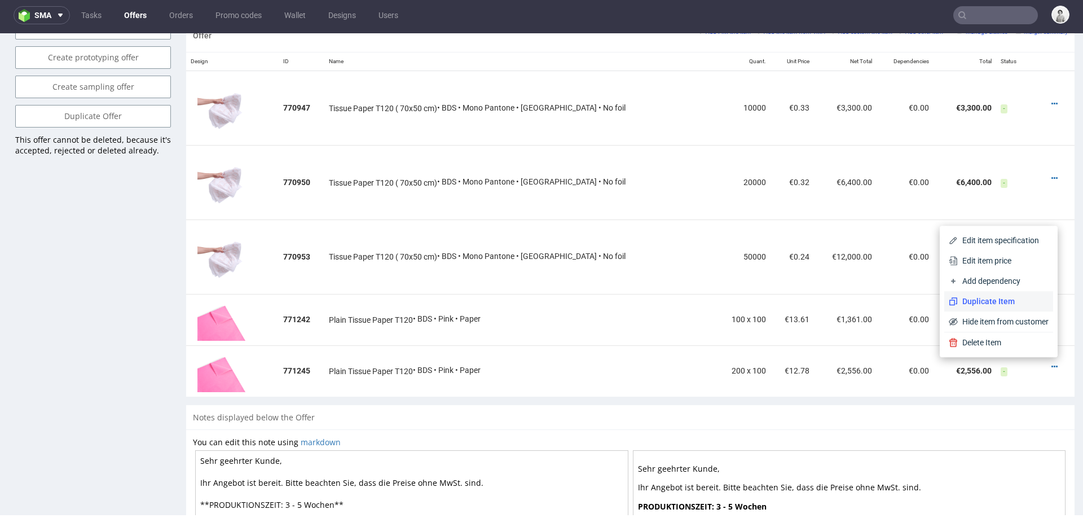
click at [993, 300] on span "Duplicate Item" at bounding box center [1003, 301] width 91 height 11
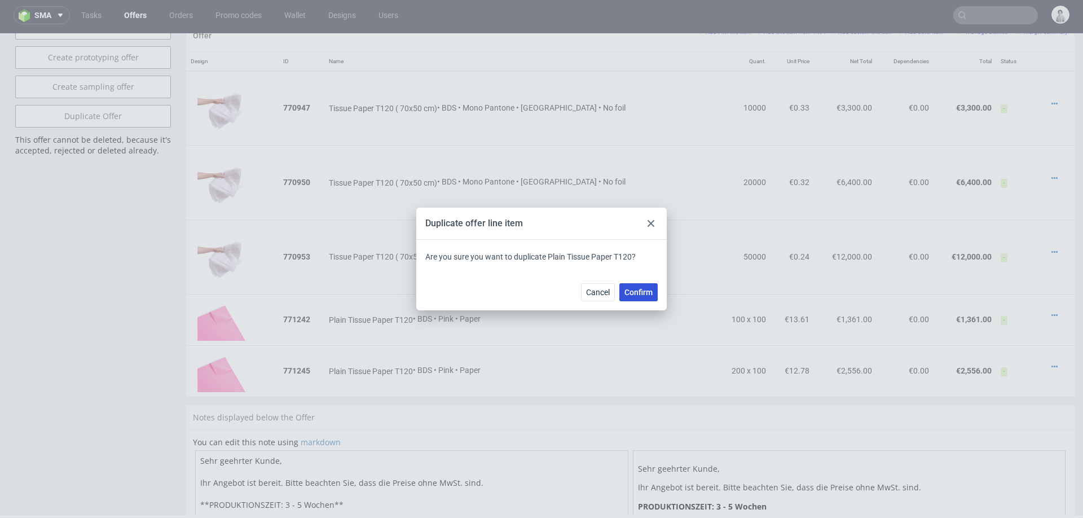
click at [648, 297] on button "Confirm" at bounding box center [639, 292] width 38 height 18
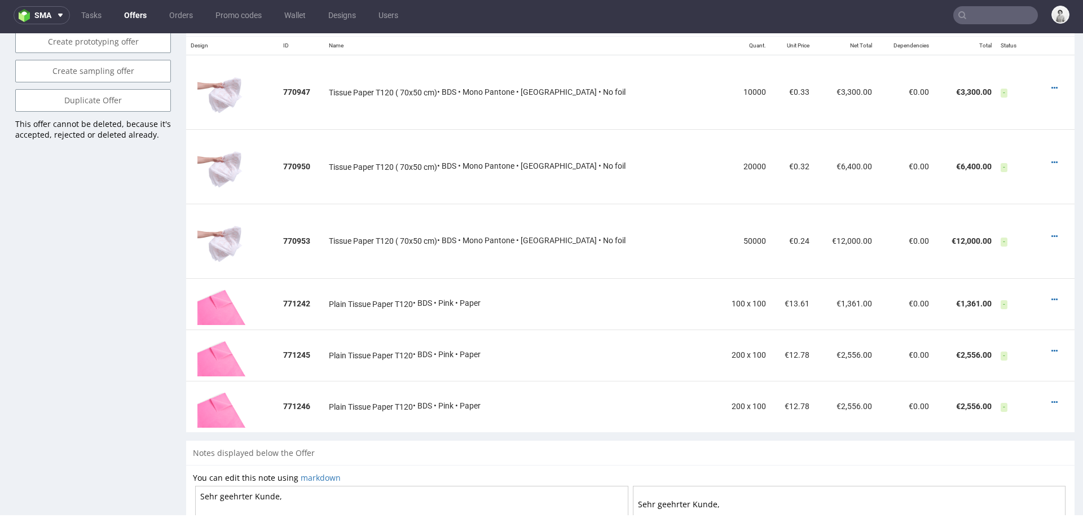
scroll to position [736, 0]
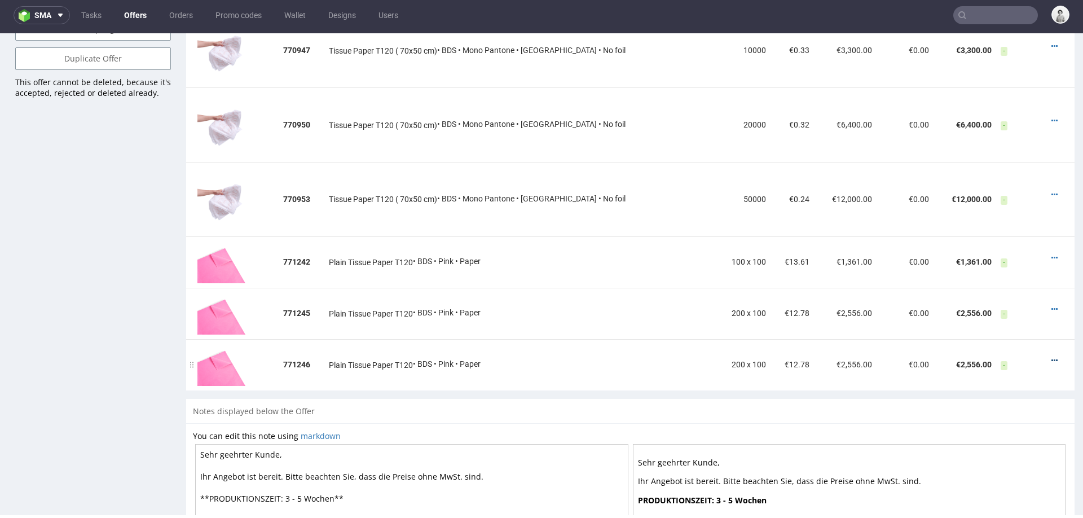
click at [1052, 357] on icon at bounding box center [1055, 361] width 6 height 8
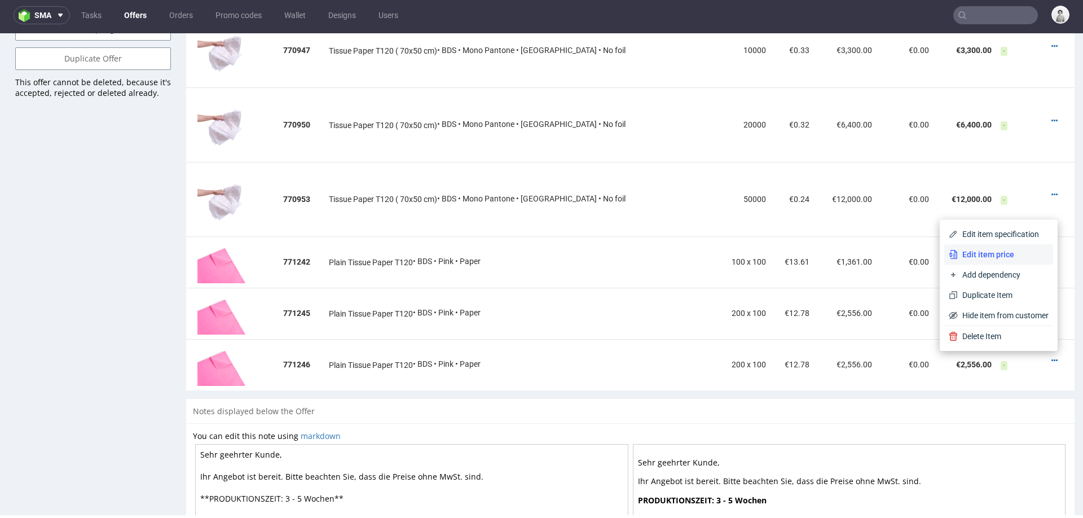
click at [1014, 248] on li "Edit item price" at bounding box center [999, 254] width 109 height 20
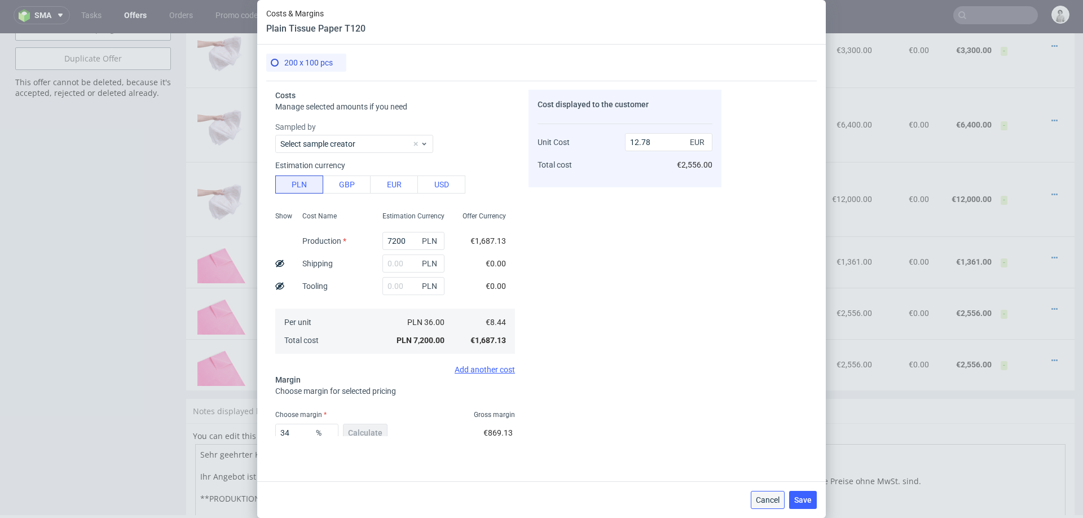
click at [760, 489] on span "Cancel" at bounding box center [768, 500] width 24 height 8
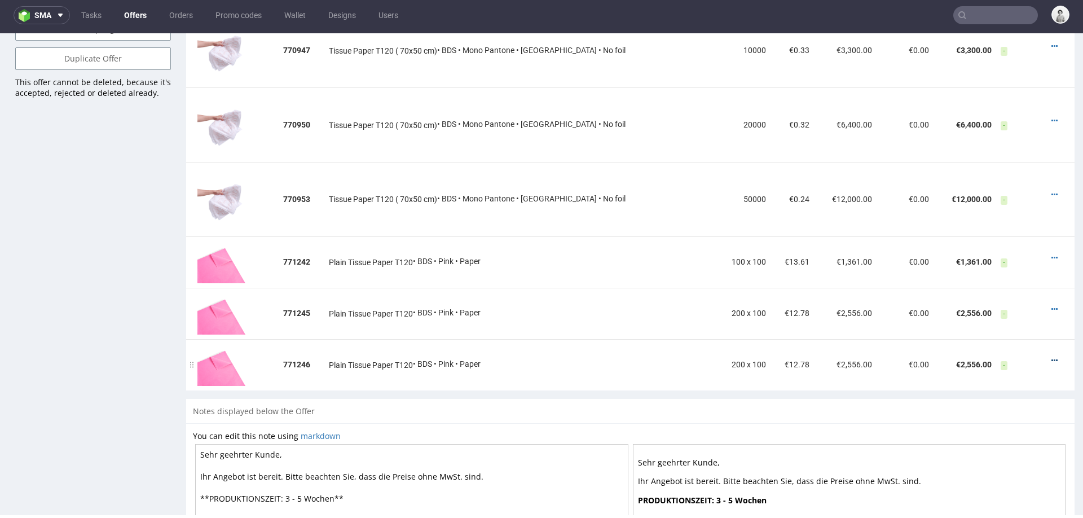
click at [1052, 357] on icon at bounding box center [1055, 361] width 6 height 8
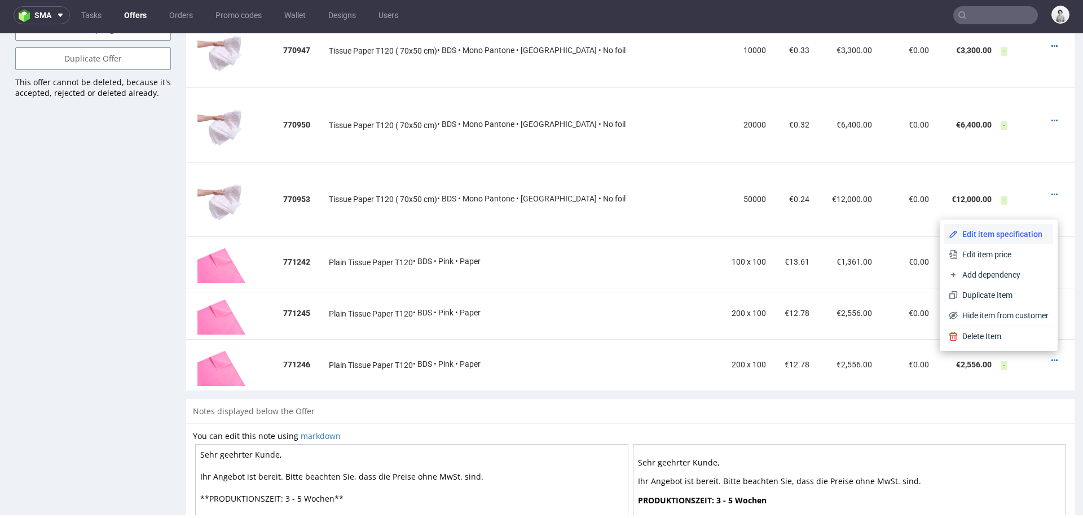
click at [1008, 233] on span "Edit item specification" at bounding box center [1003, 234] width 91 height 11
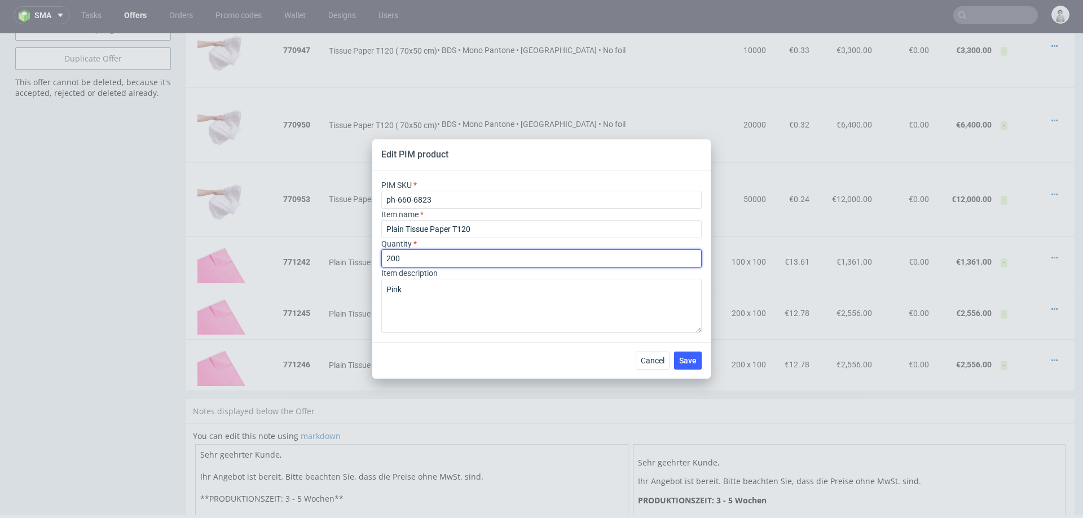
drag, startPoint x: 389, startPoint y: 259, endPoint x: 376, endPoint y: 258, distance: 13.0
click at [377, 258] on div "PIM SKU ph-660-6823 Item name Plain Tissue Paper T120 Quantity 200 Item descrip…" at bounding box center [541, 256] width 339 height 172
type input "500"
click at [462, 334] on div "PIM SKU ph-660-6823 Item name Plain Tissue Paper T120 Quantity 500 Item descrip…" at bounding box center [541, 256] width 339 height 172
click at [682, 371] on div "Cancel Save" at bounding box center [541, 360] width 339 height 37
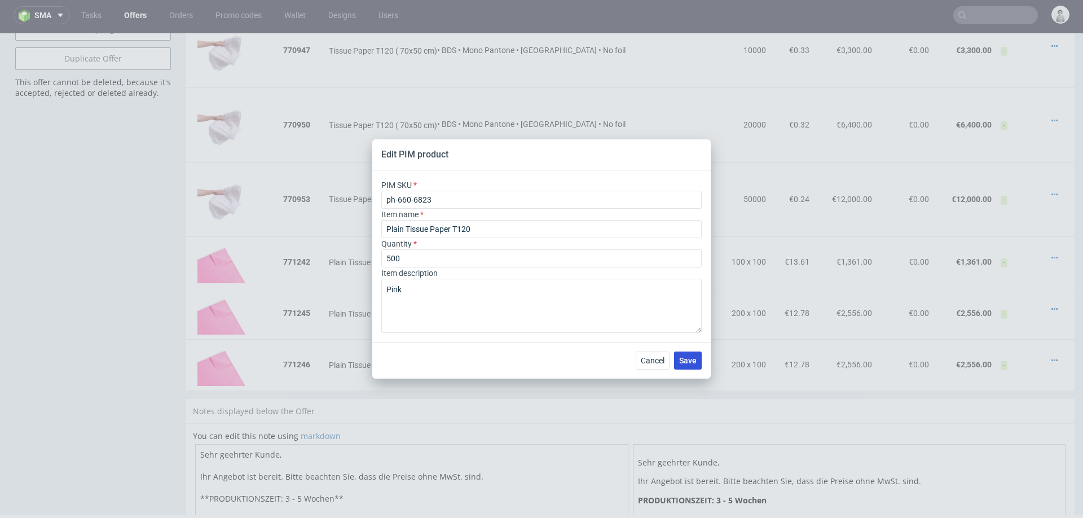
click at [700, 358] on button "Save" at bounding box center [688, 361] width 28 height 18
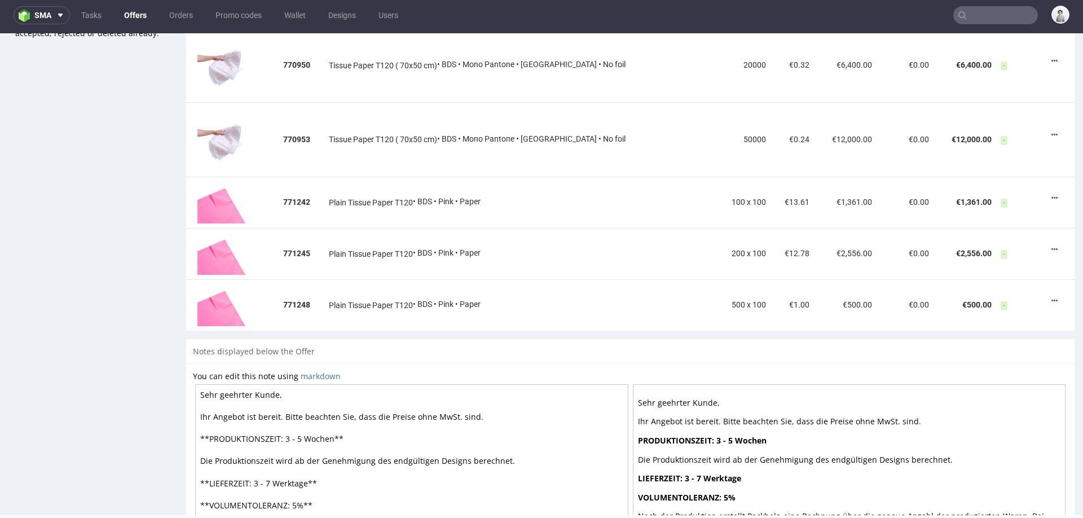
scroll to position [813, 0]
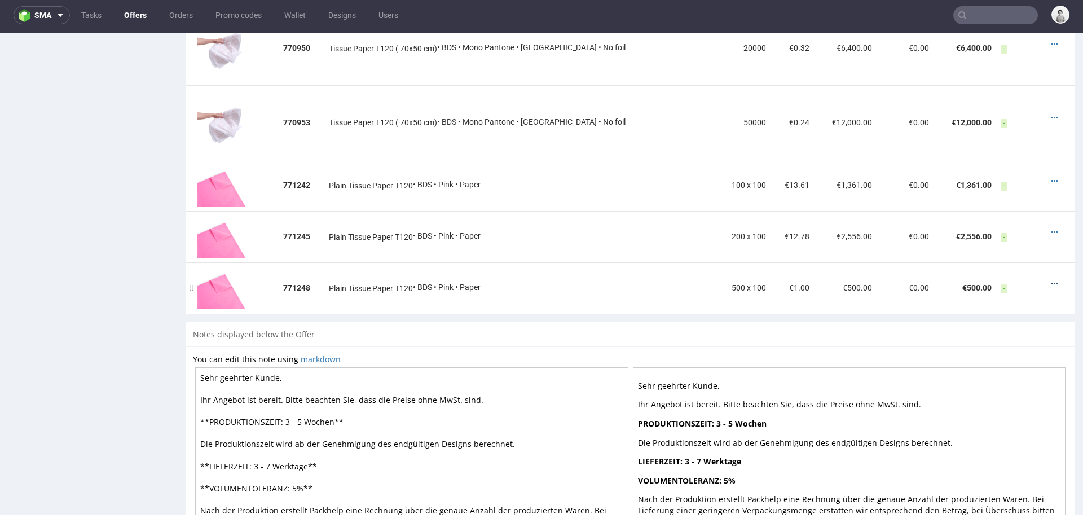
click at [1052, 280] on icon at bounding box center [1055, 284] width 6 height 8
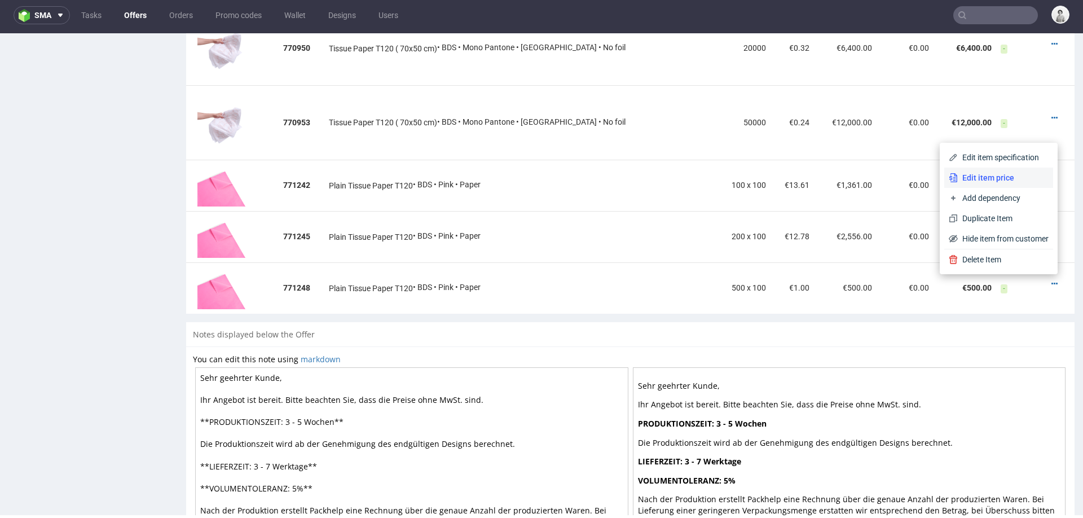
click at [995, 182] on span "Edit item price" at bounding box center [1003, 177] width 91 height 11
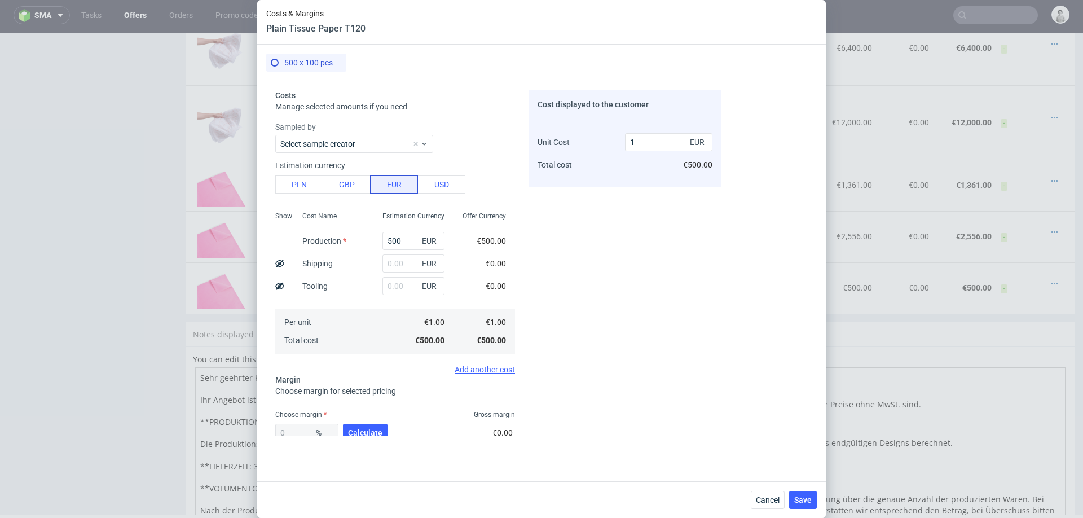
click at [295, 187] on button "PLN" at bounding box center [299, 185] width 48 height 18
type input "0.23"
click at [402, 240] on input "500" at bounding box center [414, 241] width 62 height 18
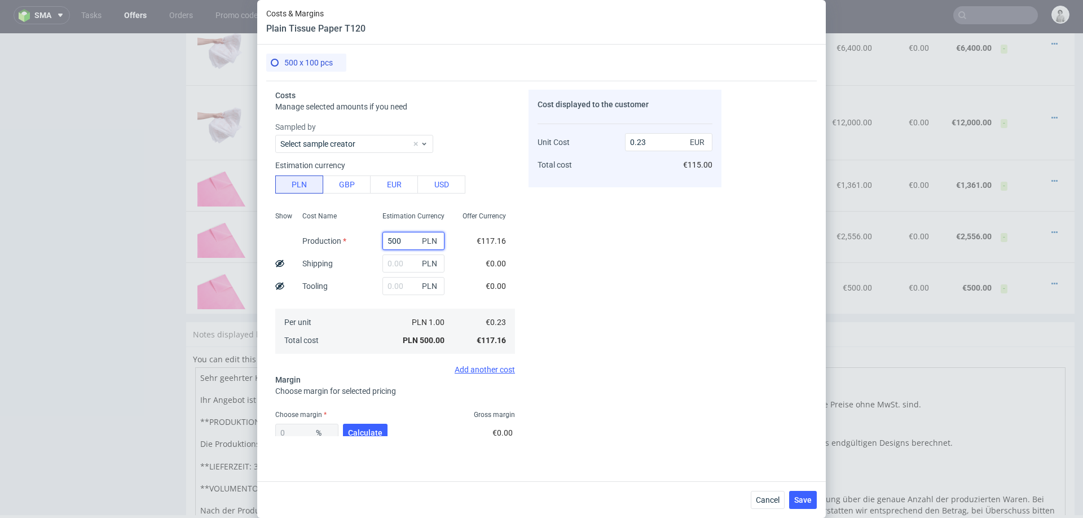
click at [402, 240] on input "500" at bounding box center [414, 241] width 62 height 18
type input "1"
type input "0"
type input "17500"
type input "8.2"
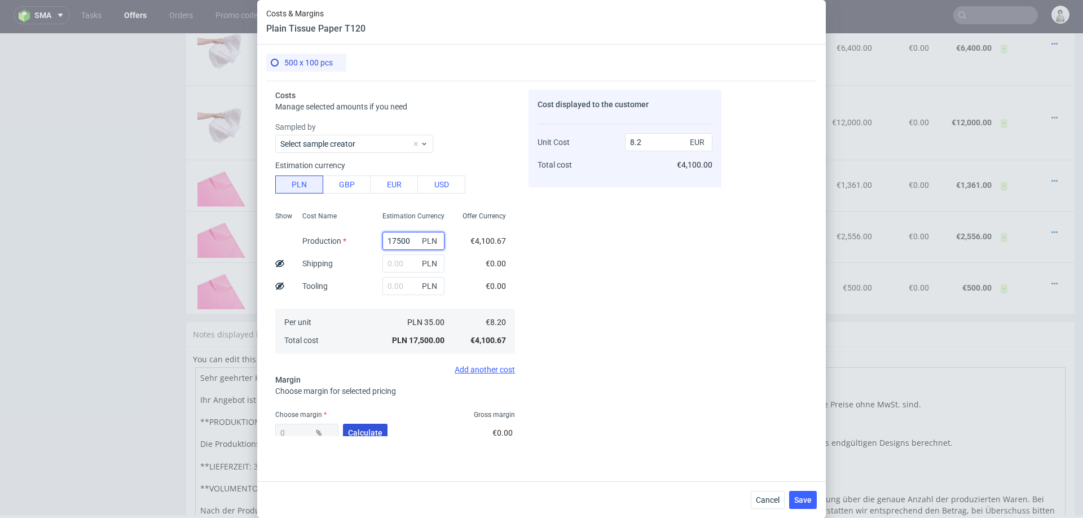
type input "17500"
click at [355, 429] on span "Calculate" at bounding box center [365, 433] width 34 height 8
type input "29.95"
type input "11.71"
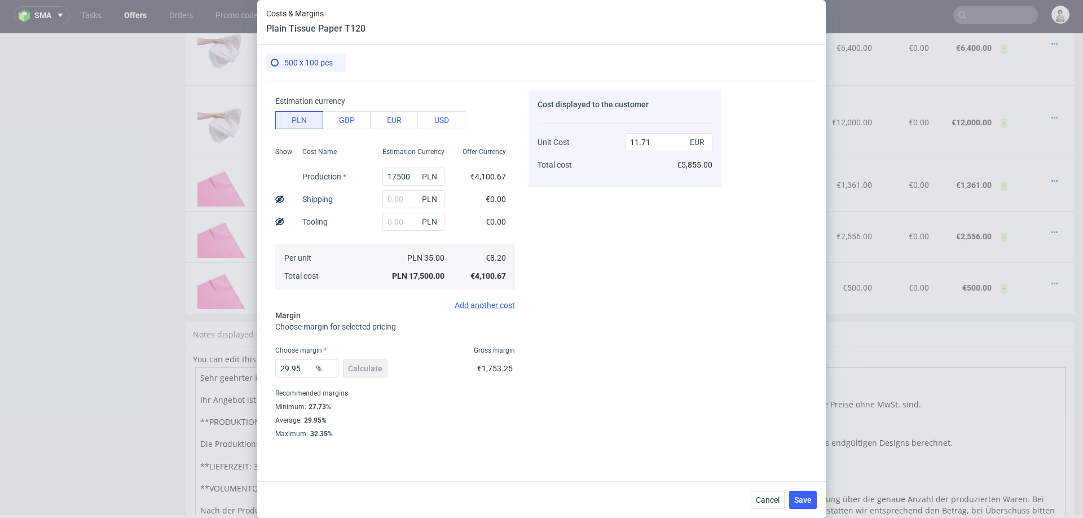
scroll to position [66, 0]
click at [302, 368] on input "29.95" at bounding box center [306, 367] width 63 height 18
type input "28"
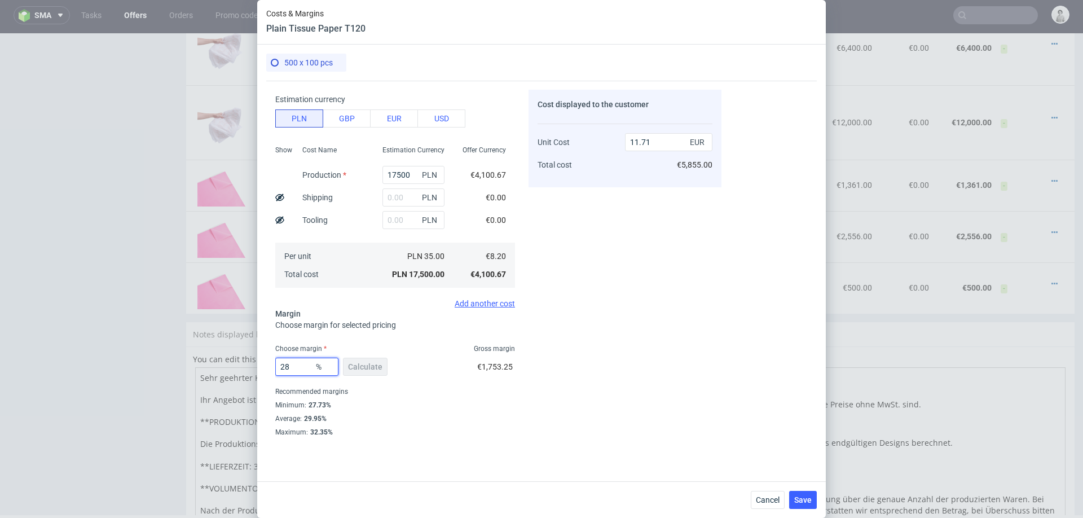
type input "11.39"
type input "28"
click at [690, 328] on div "Cost displayed to the customer Unit Cost Total cost 11.39 EUR €5,695.00" at bounding box center [625, 263] width 193 height 346
click at [804, 489] on button "Save" at bounding box center [803, 500] width 28 height 18
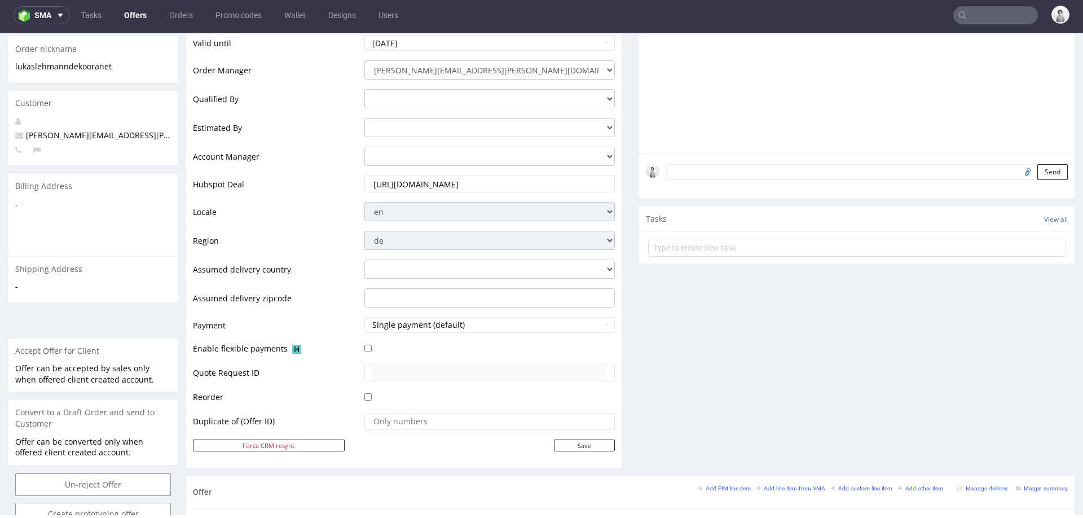
scroll to position [0, 0]
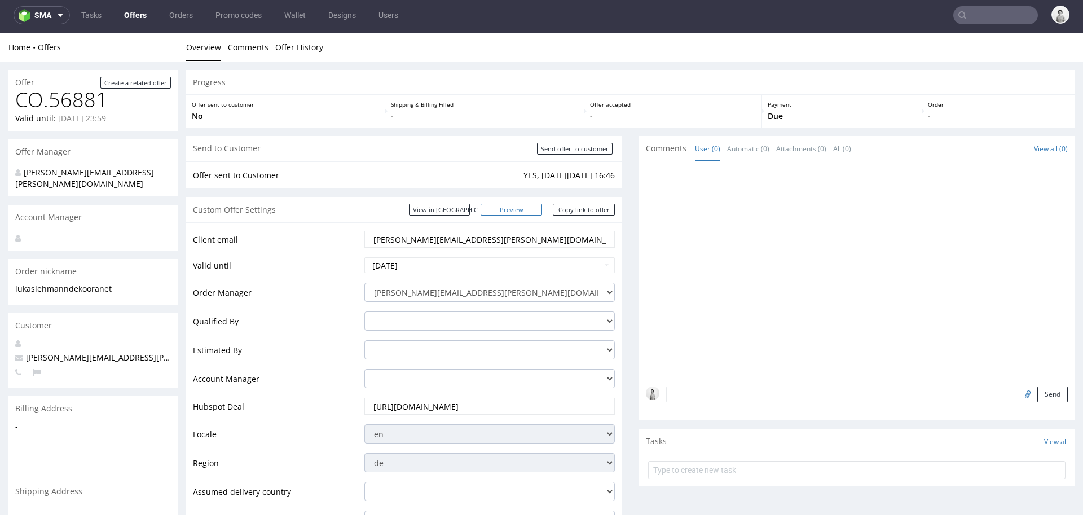
click at [528, 210] on link "Preview" at bounding box center [512, 210] width 62 height 12
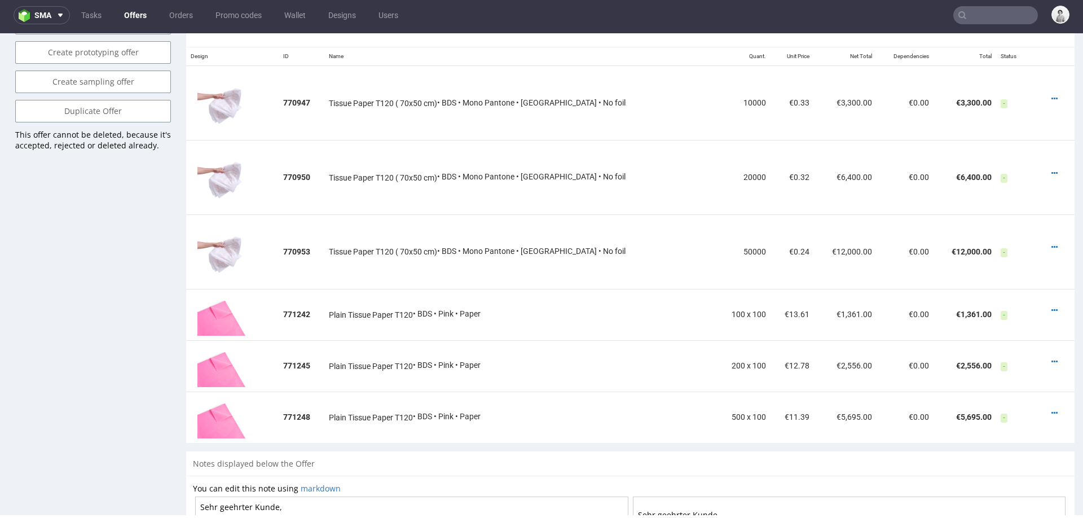
scroll to position [689, 0]
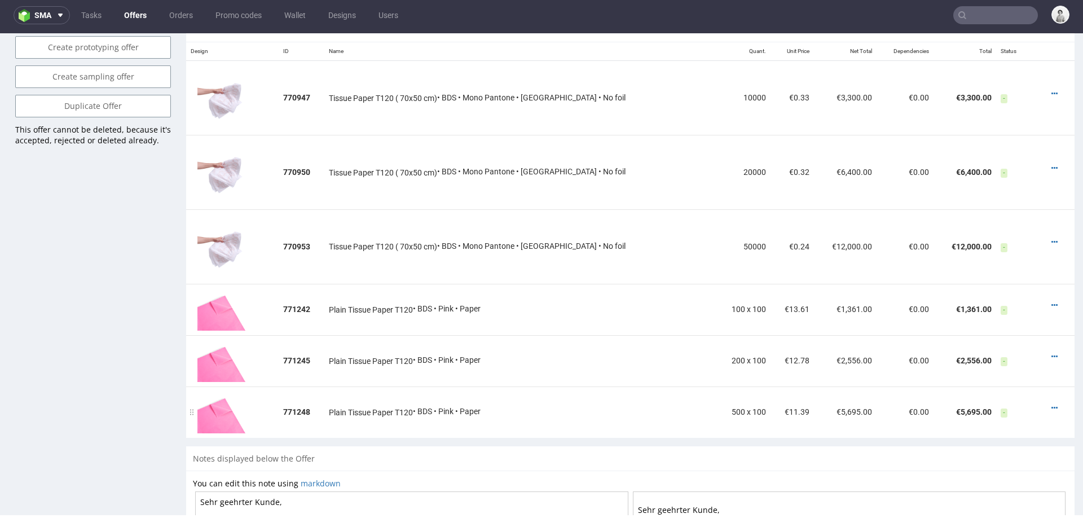
click at [1045, 403] on div at bounding box center [1054, 407] width 20 height 11
click at [1052, 404] on icon at bounding box center [1055, 408] width 6 height 8
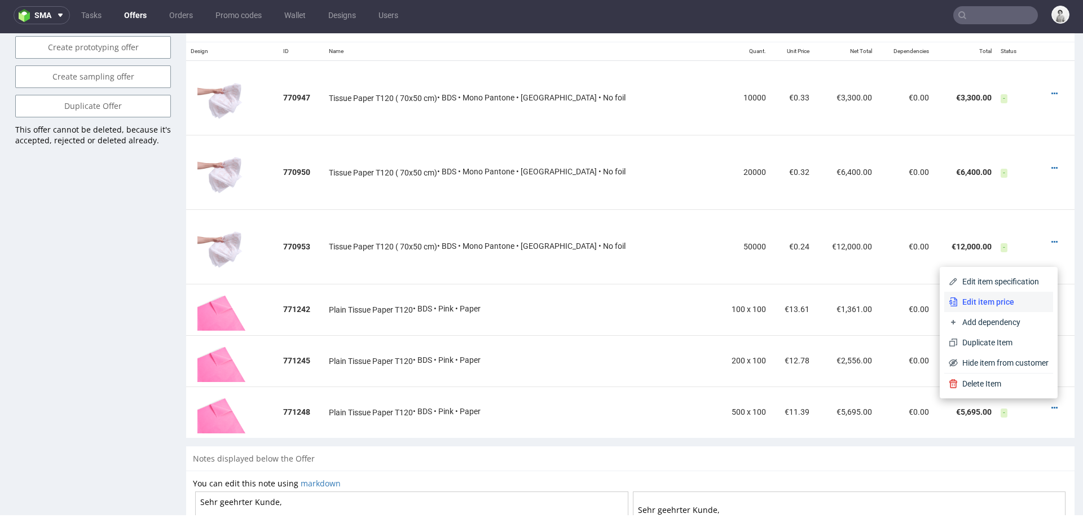
click at [984, 302] on span "Edit item price" at bounding box center [1003, 301] width 91 height 11
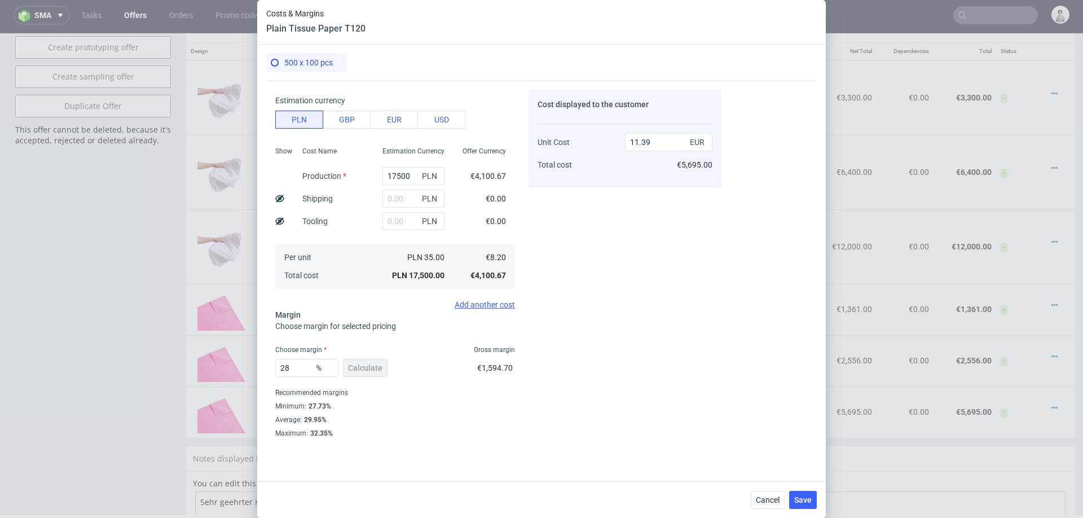
scroll to position [66, 0]
click at [298, 367] on input "28" at bounding box center [306, 367] width 63 height 18
type input "27"
type input "11.23"
type input "23"
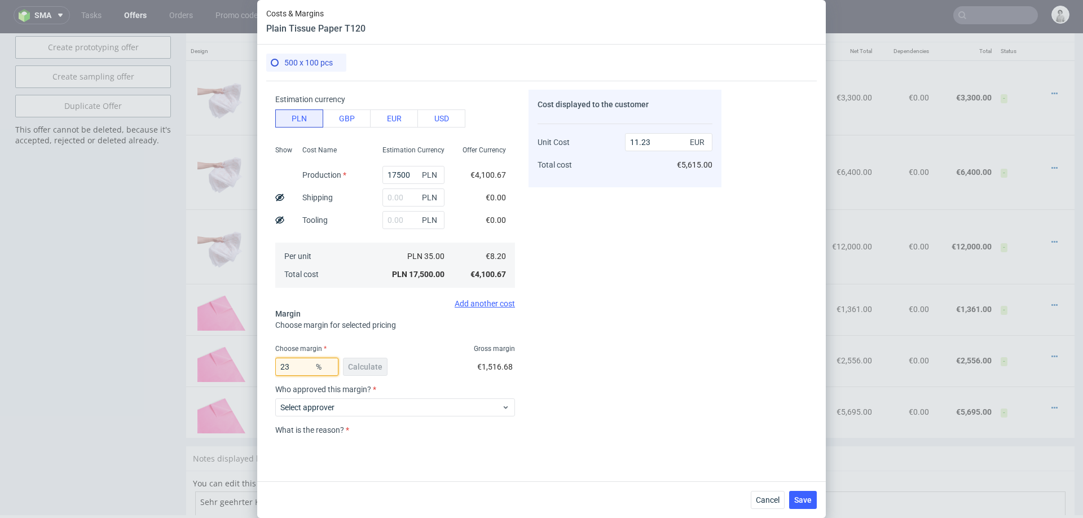
type input "10.65"
type input "24"
type input "10.79"
type input "25"
type input "10.94"
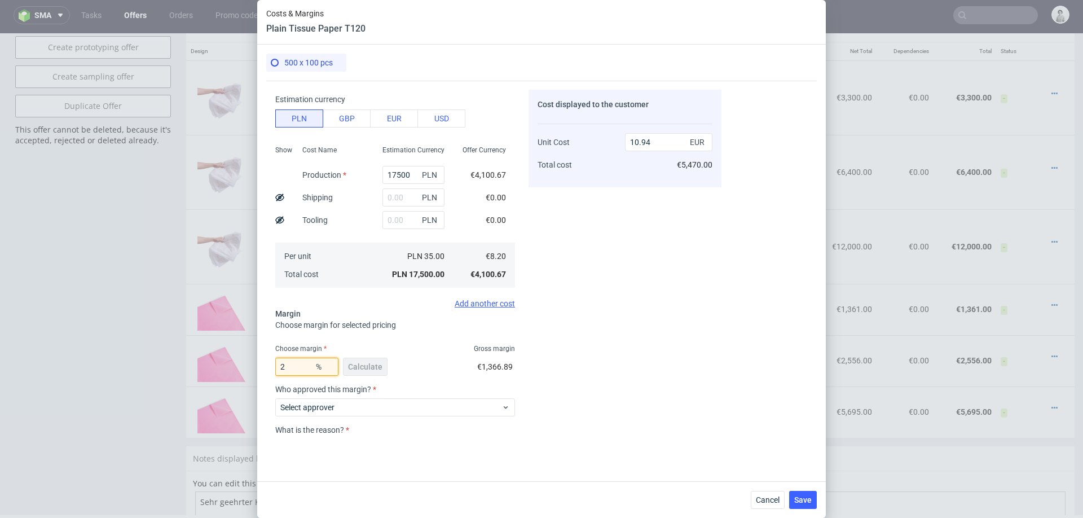
type input "26"
type input "11.08"
type input "26"
click at [770, 489] on span "Cancel" at bounding box center [768, 500] width 24 height 8
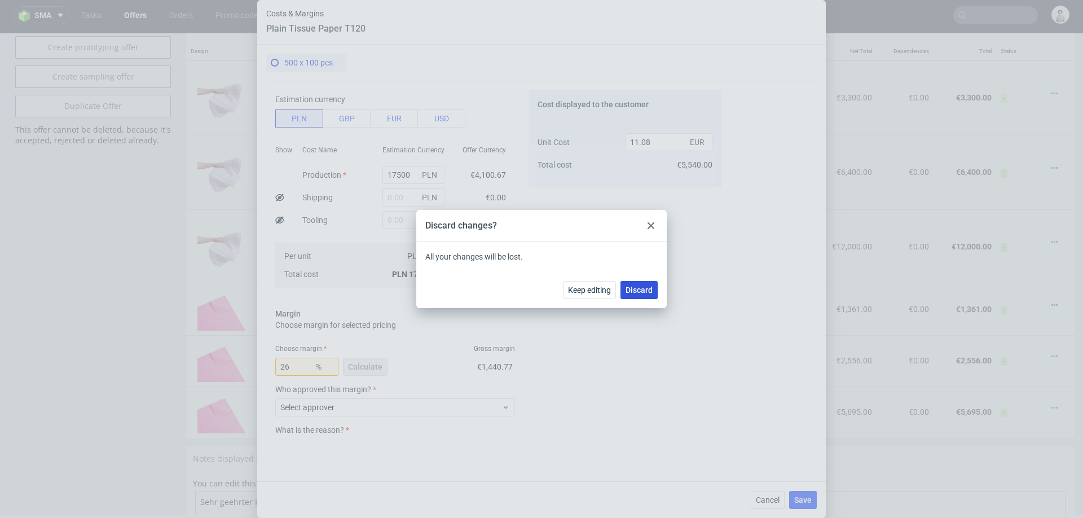
click at [651, 289] on span "Discard" at bounding box center [639, 290] width 27 height 8
